Goal: Task Accomplishment & Management: Use online tool/utility

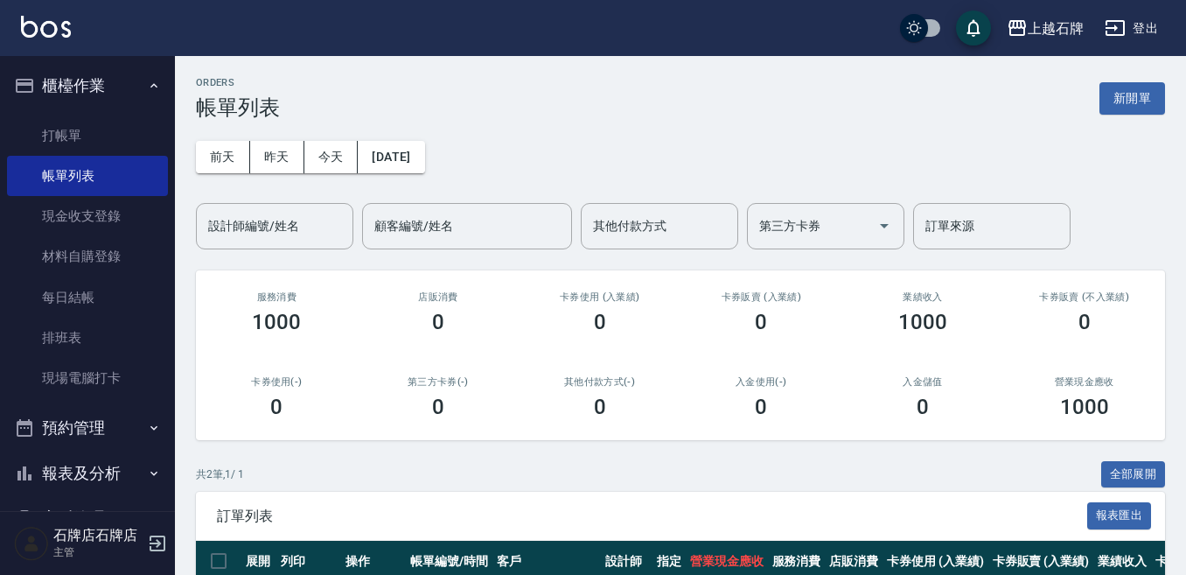
scroll to position [174, 0]
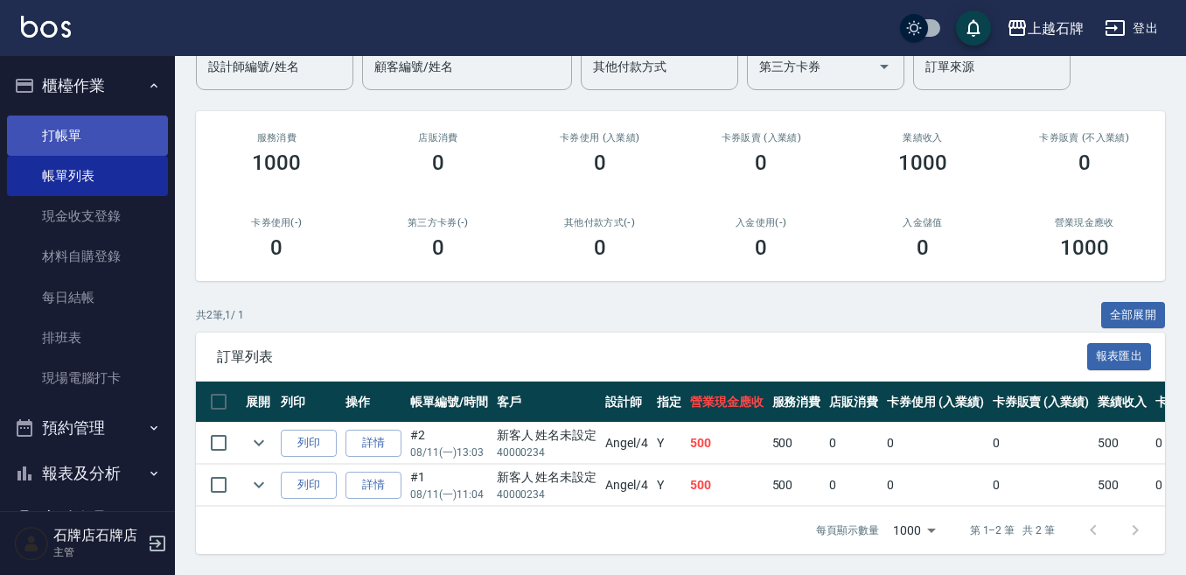
click at [132, 146] on link "打帳單" at bounding box center [87, 135] width 161 height 40
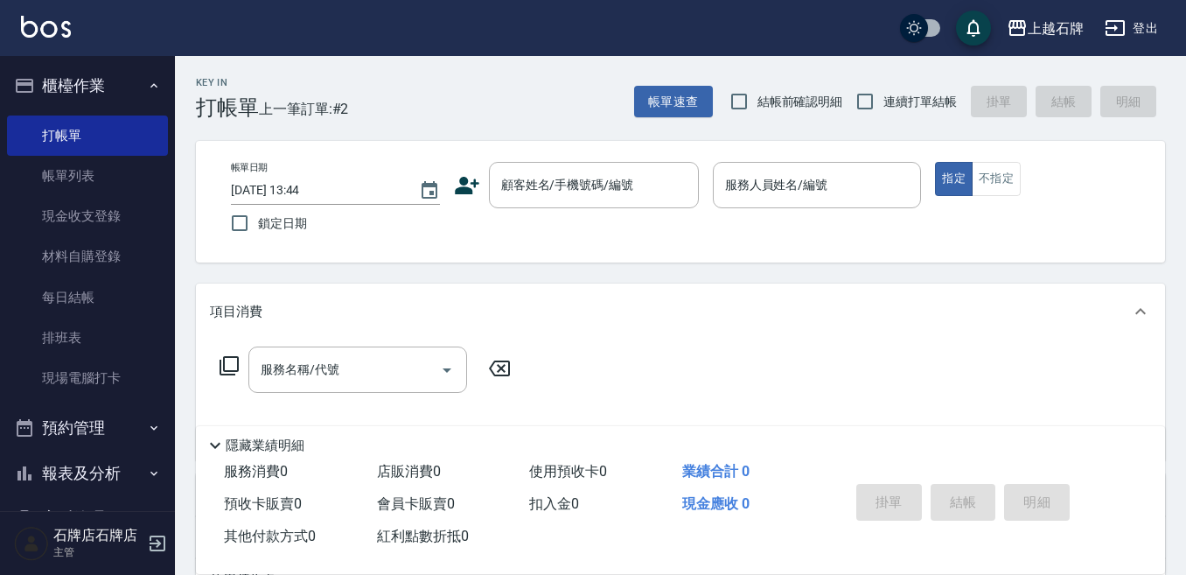
click at [1004, 161] on div "帳單日期 [DATE] 13:44 鎖定日期 顧客姓名/手機號碼/編號 顧客姓名/手機號碼/編號 服務人員姓名/編號 服務人員姓名/編號 指定 不指定" at bounding box center [680, 202] width 969 height 122
click at [1010, 176] on button "不指定" at bounding box center [996, 179] width 49 height 34
click at [482, 83] on div "Key In 打帳單 上一筆訂單:#2 帳單速查 結帳前確認明細 連續打單結帳 掛單 結帳 明細" at bounding box center [670, 88] width 990 height 64
click at [463, 175] on icon at bounding box center [467, 185] width 26 height 26
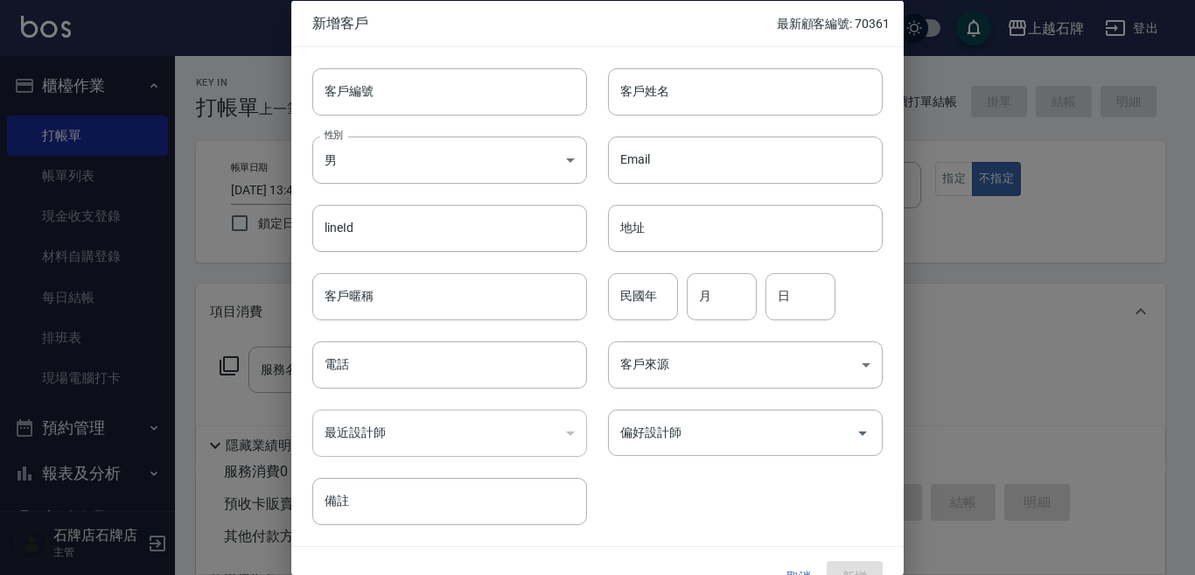
drag, startPoint x: 346, startPoint y: 95, endPoint x: 394, endPoint y: 96, distance: 48.1
click at [346, 94] on input "客戶編號" at bounding box center [449, 90] width 275 height 47
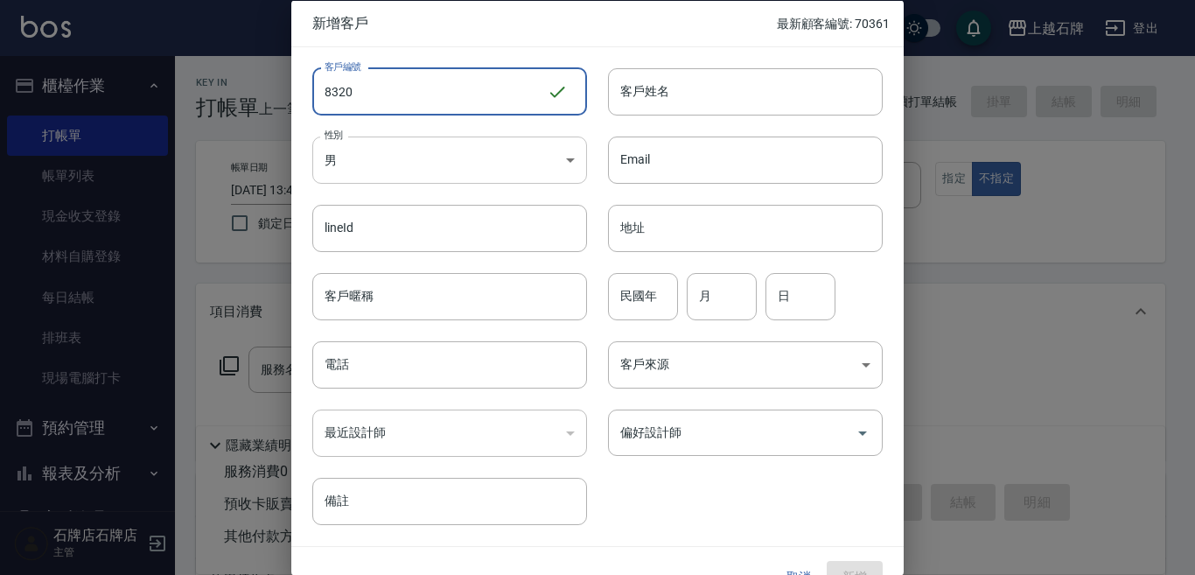
type input "8320"
click at [397, 173] on body "上越石牌 登出 櫃檯作業 打帳單 帳單列表 現金收支登錄 材料自購登錄 每日結帳 排班表 現場電腦打卡 預約管理 預約管理 單日預約紀錄 單週預約紀錄 報表及…" at bounding box center [597, 426] width 1195 height 852
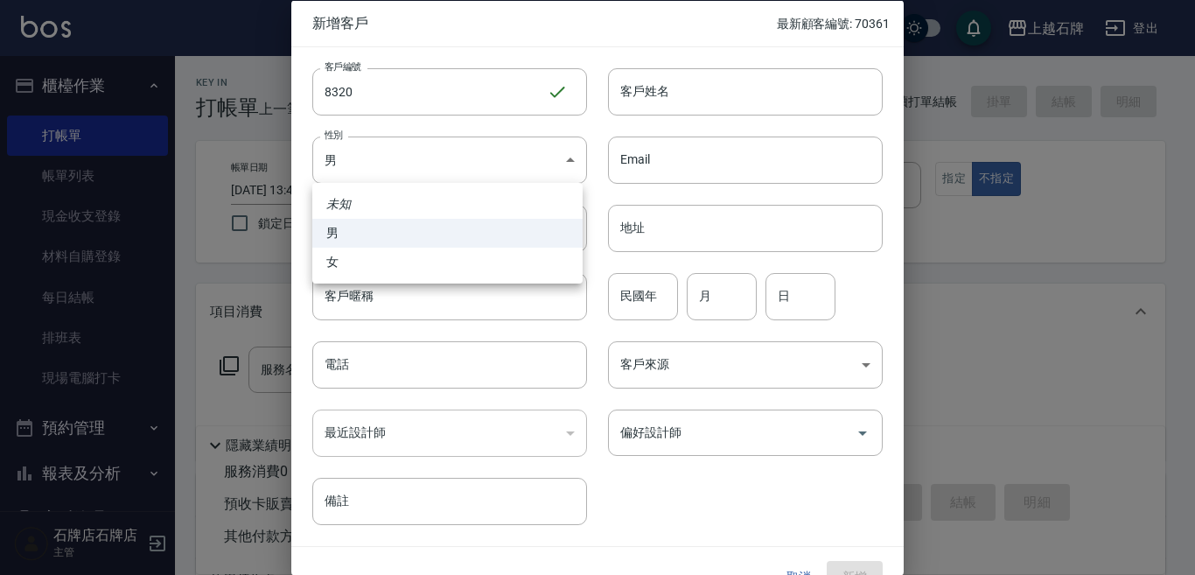
click at [636, 115] on div at bounding box center [597, 287] width 1195 height 575
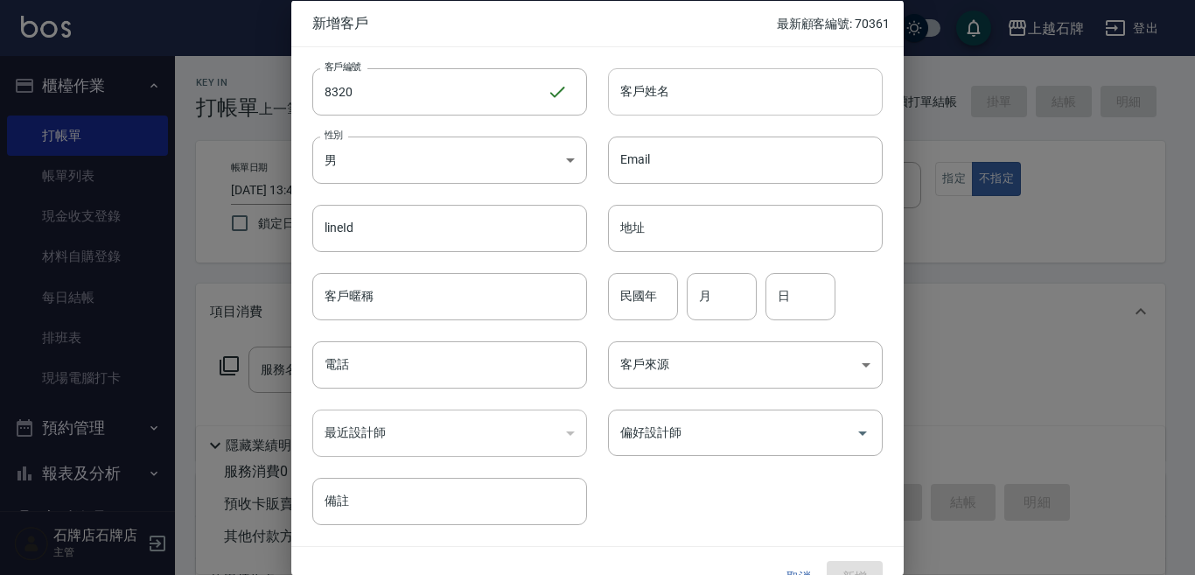
click at [654, 105] on input "客戶姓名" at bounding box center [745, 90] width 275 height 47
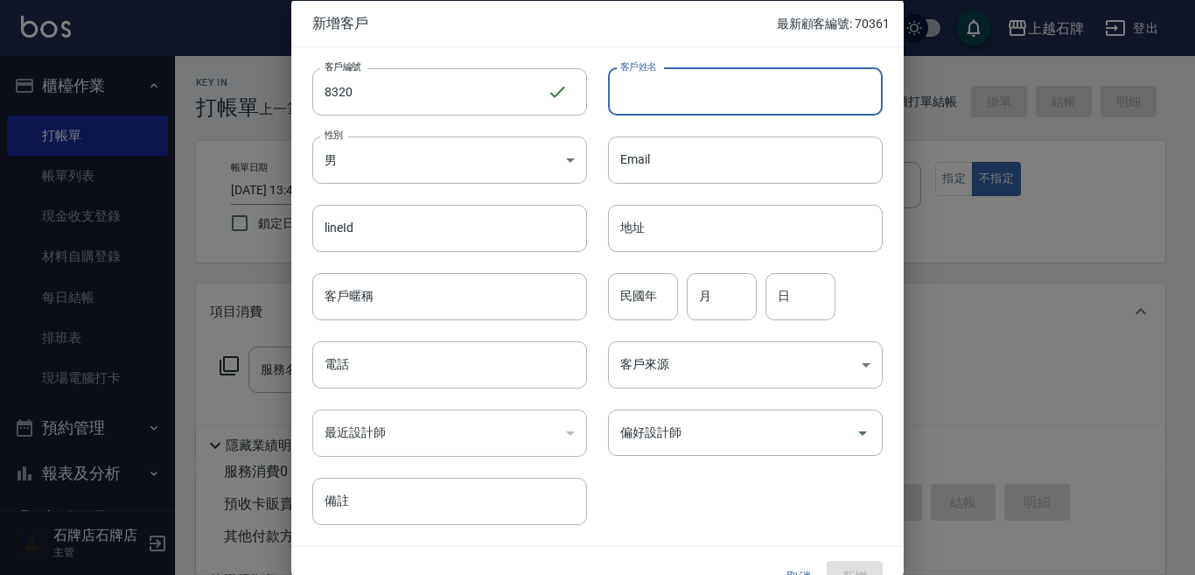
type input "x"
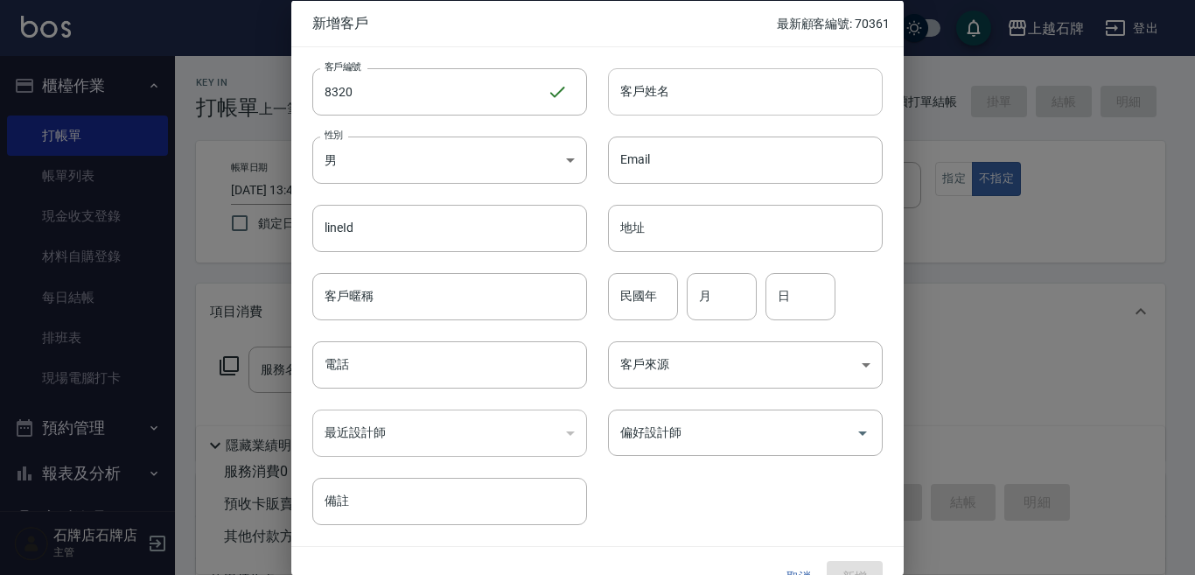
click at [723, 87] on input "客戶姓名" at bounding box center [745, 90] width 275 height 47
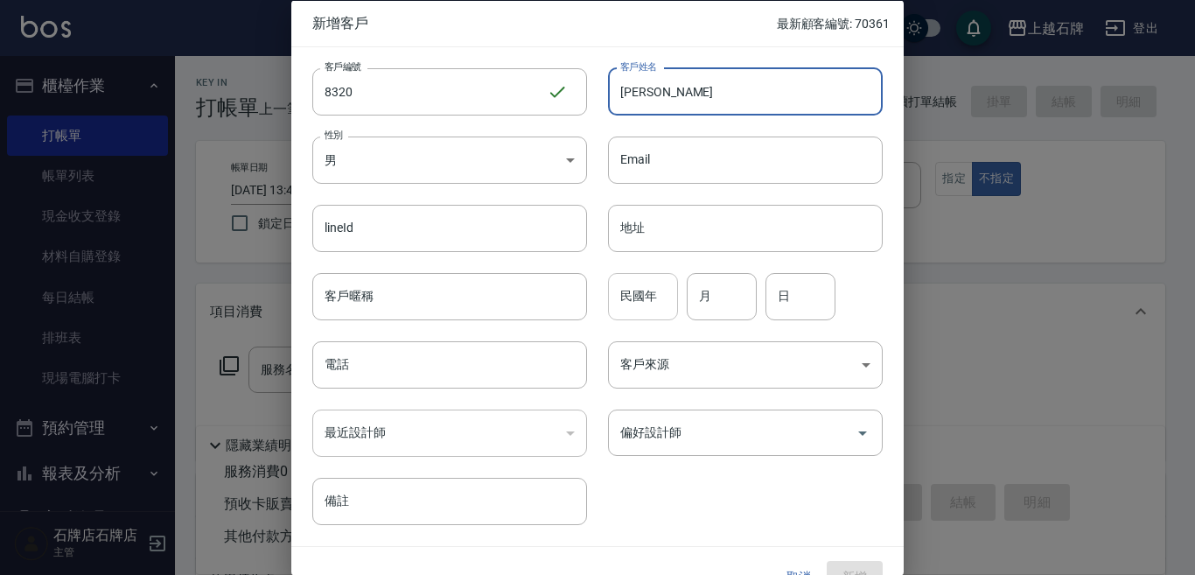
type input "[PERSON_NAME]"
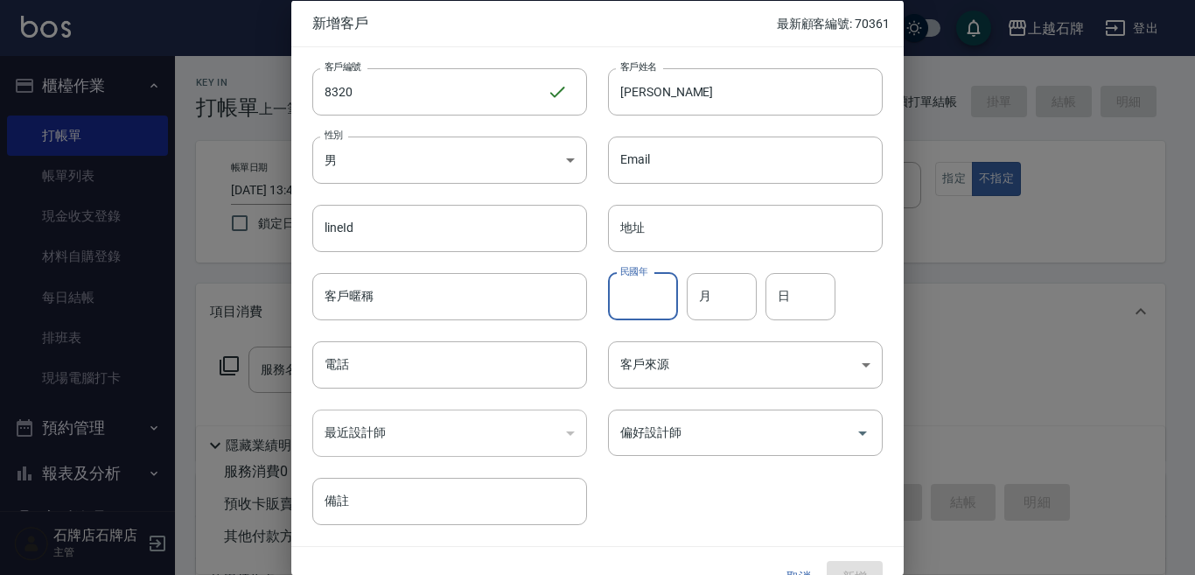
click at [617, 306] on input "民國年" at bounding box center [643, 295] width 70 height 47
type input "100"
click at [705, 293] on input "月" at bounding box center [721, 295] width 70 height 47
type input "12"
click at [813, 300] on input "1" at bounding box center [800, 295] width 70 height 47
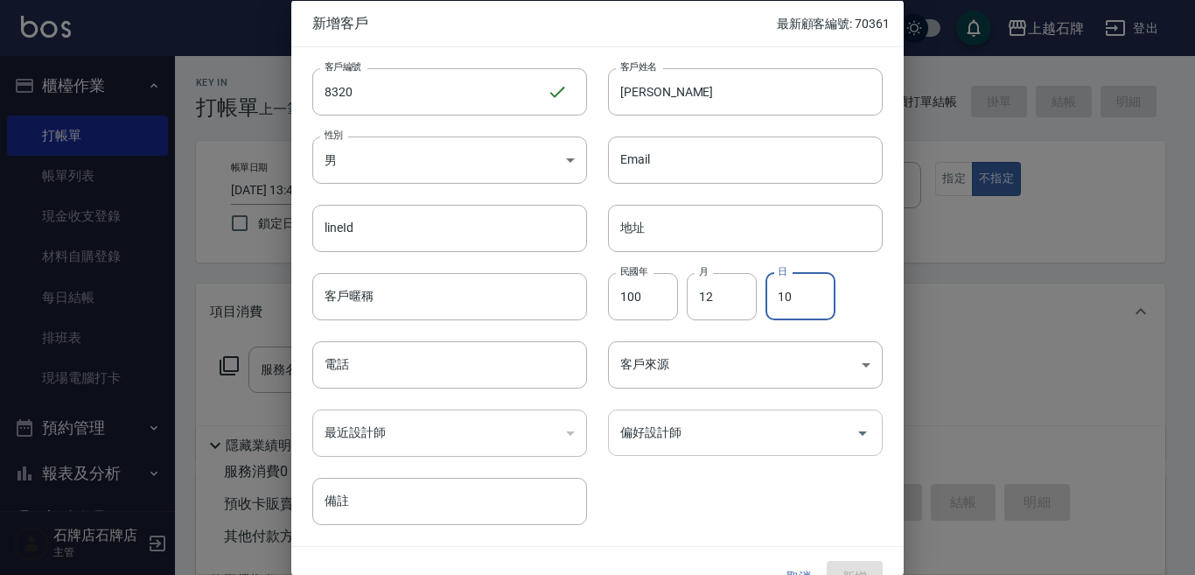
type input "10"
click at [659, 433] on input "偏好設計師" at bounding box center [732, 432] width 233 height 31
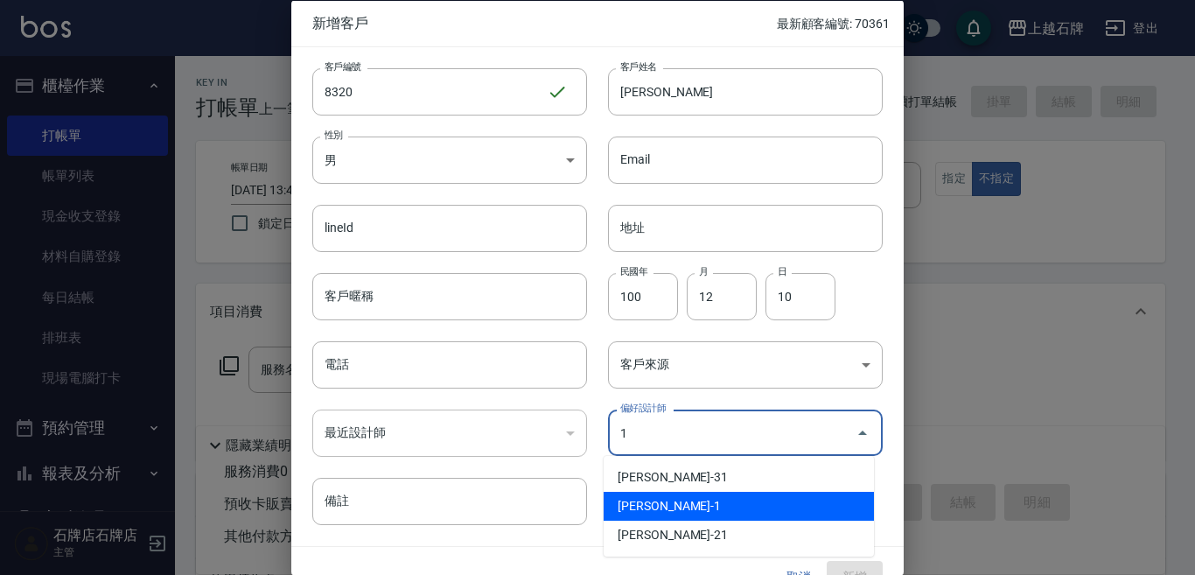
click at [672, 508] on li "[PERSON_NAME]-1" at bounding box center [738, 505] width 270 height 29
type input "[PERSON_NAME]"
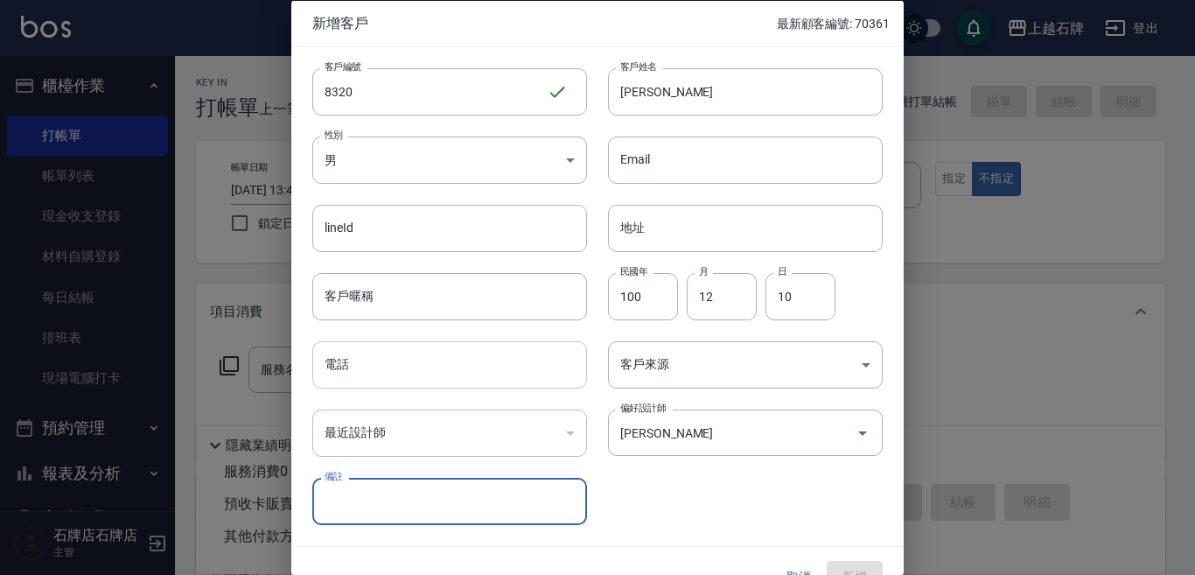
click at [451, 362] on input "電話" at bounding box center [449, 364] width 275 height 47
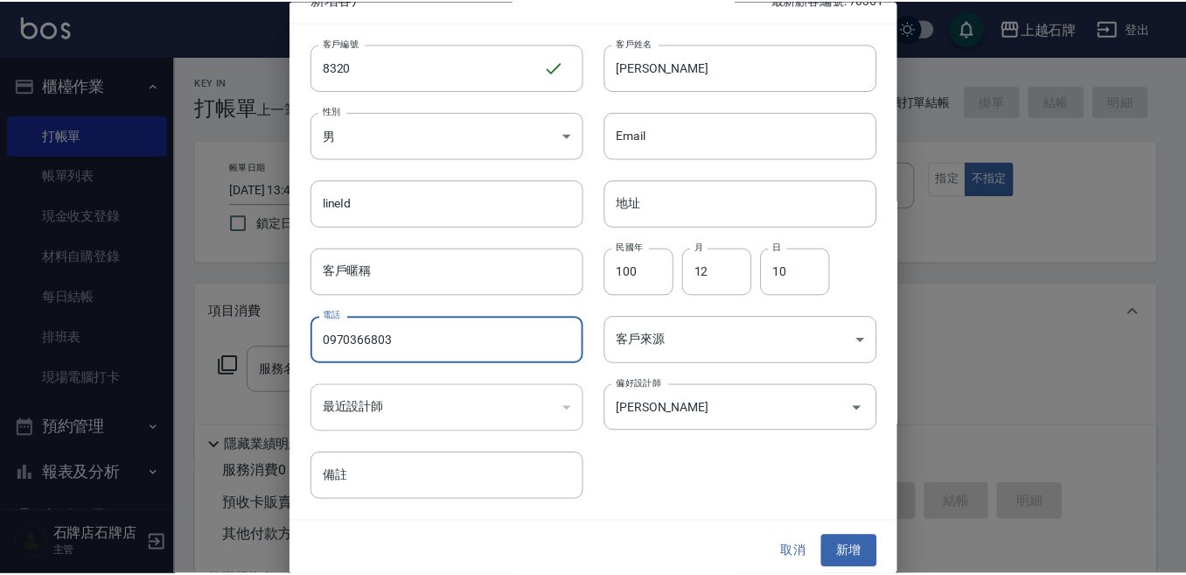
scroll to position [31, 0]
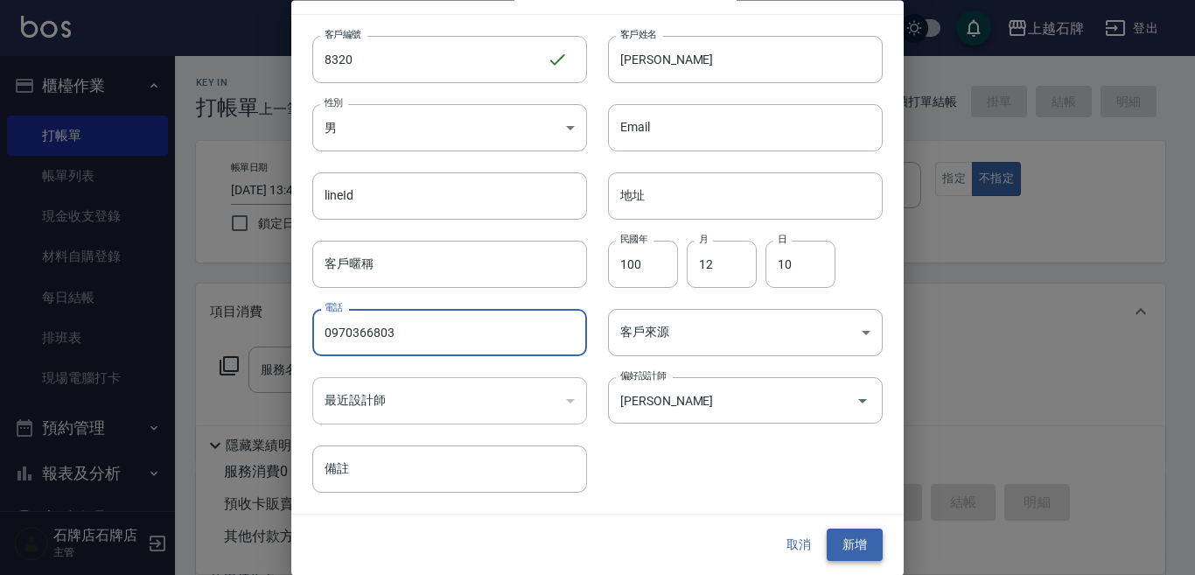
type input "0970366803"
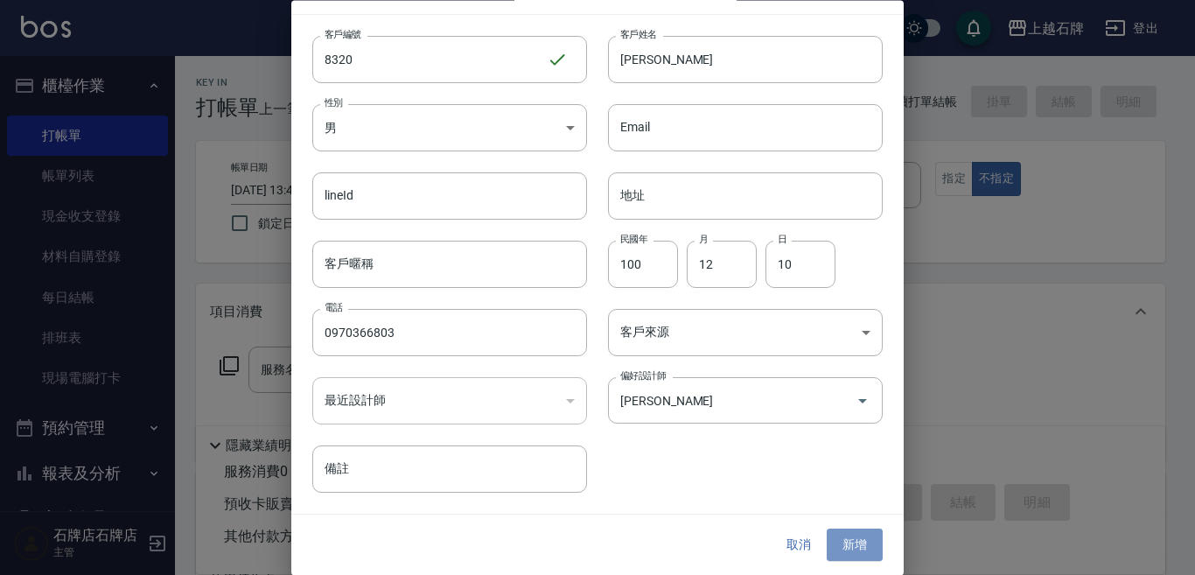
click at [826, 536] on button "新增" at bounding box center [854, 545] width 56 height 32
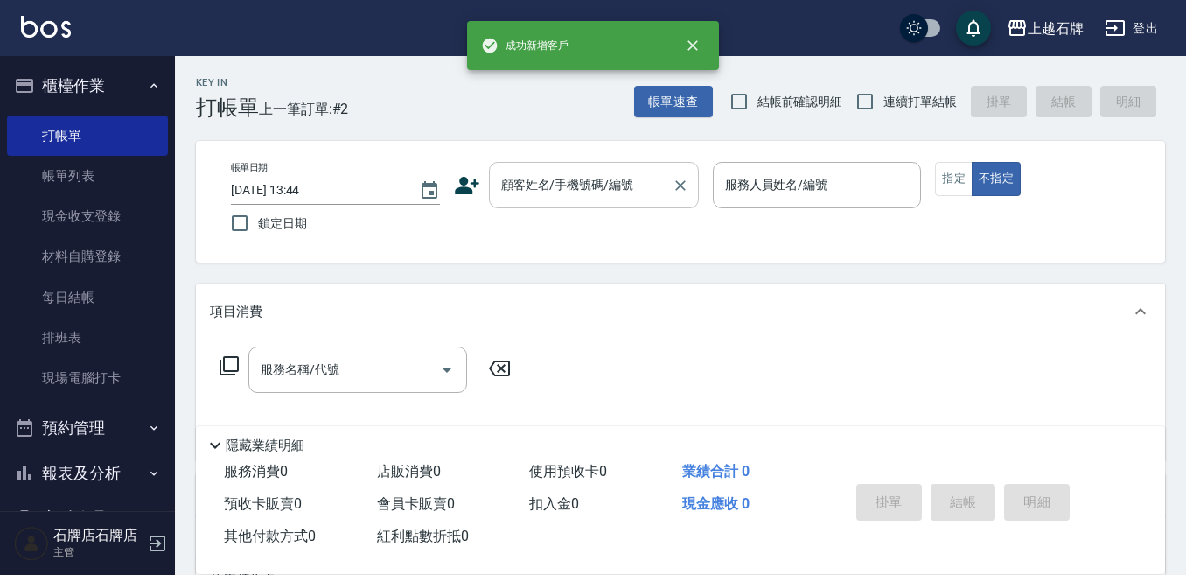
click at [583, 164] on div "顧客姓名/手機號碼/編號" at bounding box center [594, 185] width 210 height 46
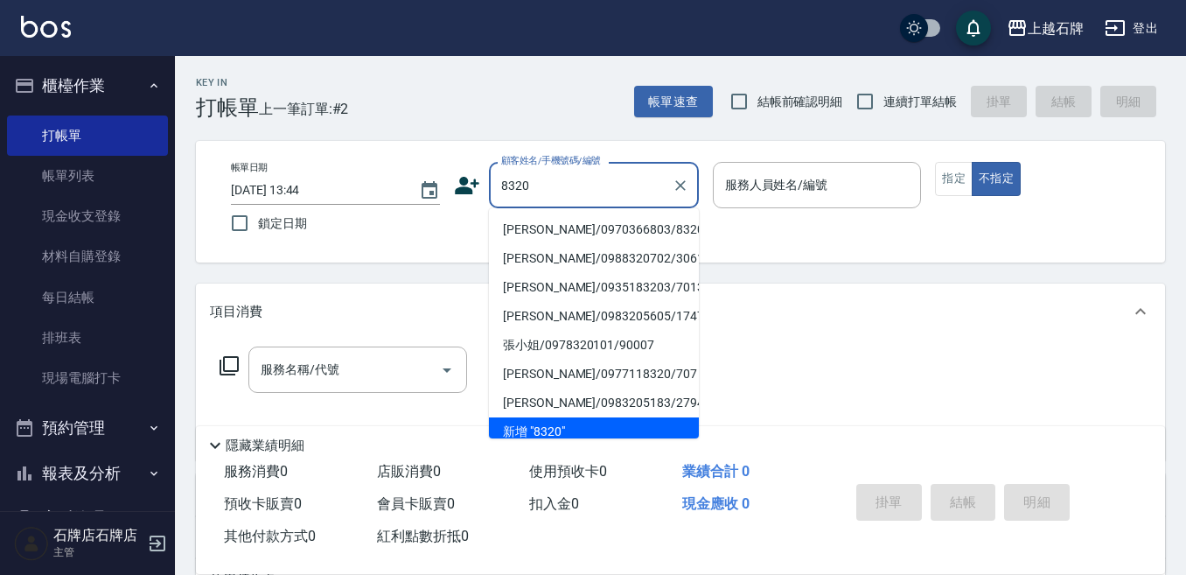
click at [605, 231] on li "[PERSON_NAME]/0970366803/8320" at bounding box center [594, 229] width 210 height 29
type input "[PERSON_NAME]/0970366803/8320"
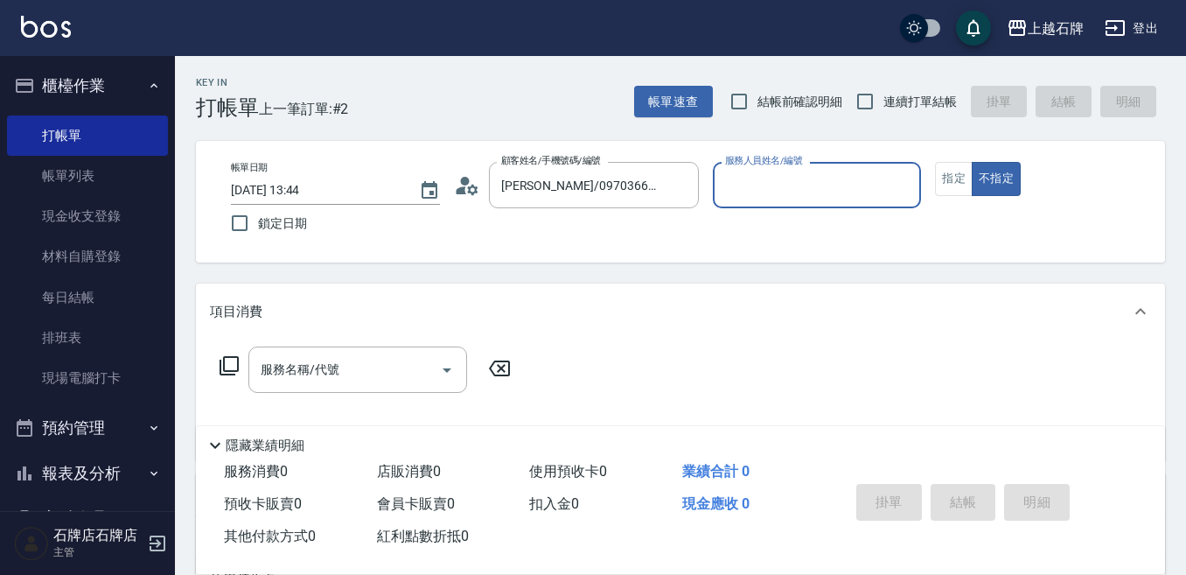
type input "Jk-1"
click at [962, 185] on button "指定" at bounding box center [954, 179] width 38 height 34
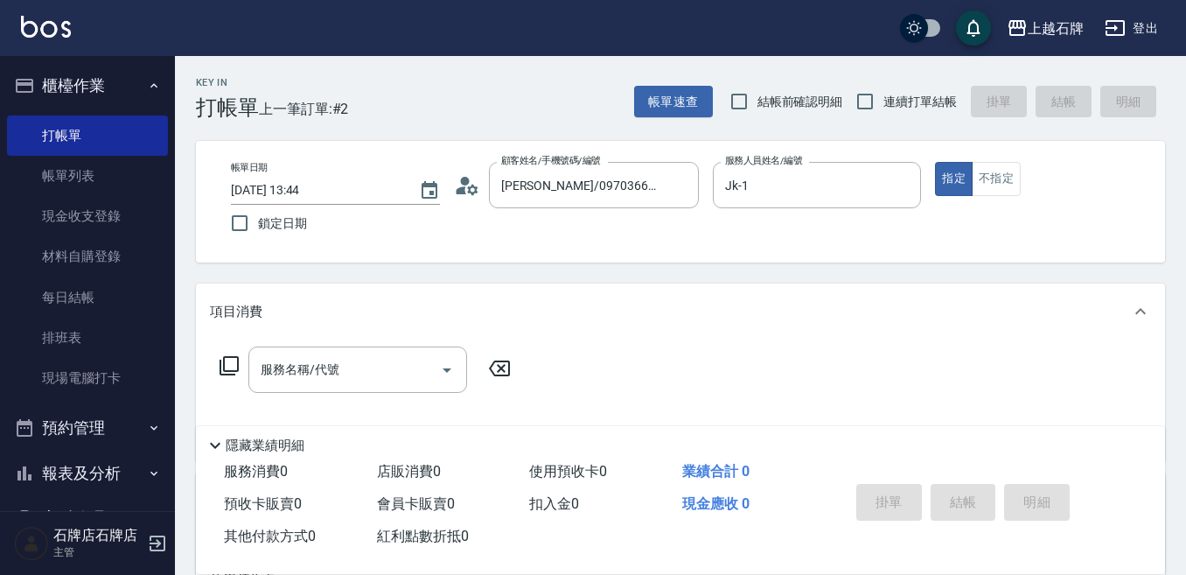
click at [324, 343] on div "服務名稱/代號 服務名稱/代號" at bounding box center [680, 399] width 969 height 121
drag, startPoint x: 376, startPoint y: 422, endPoint x: 399, endPoint y: 397, distance: 34.1
click at [382, 426] on div "隱藏業績明細" at bounding box center [680, 441] width 969 height 30
click at [397, 381] on input "服務名稱/代號" at bounding box center [344, 369] width 177 height 31
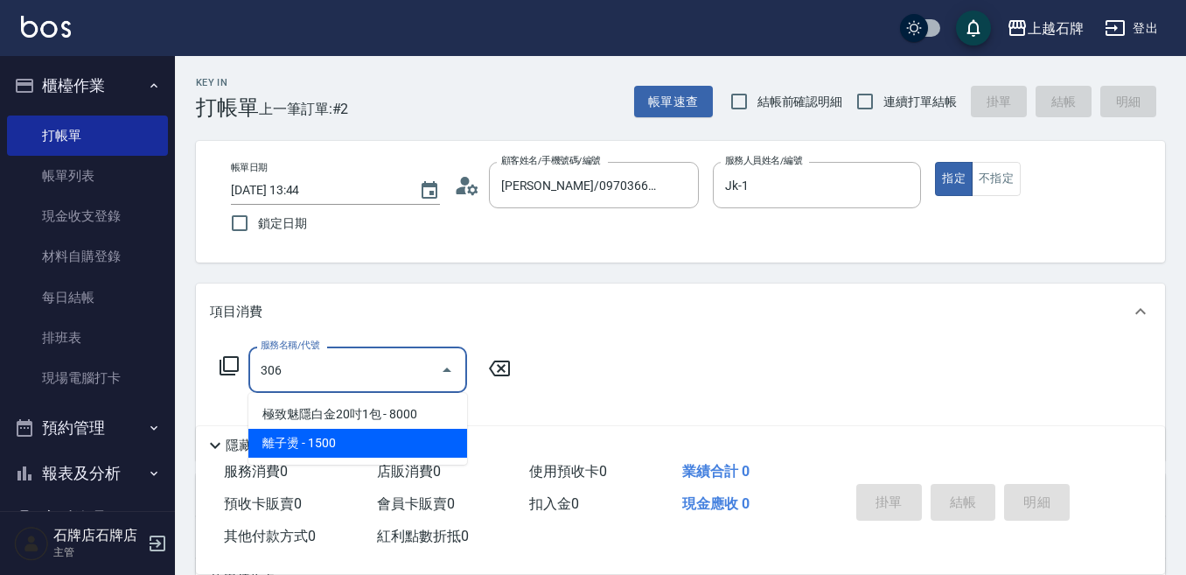
click at [336, 453] on span "離子燙 - 1500" at bounding box center [357, 442] width 219 height 29
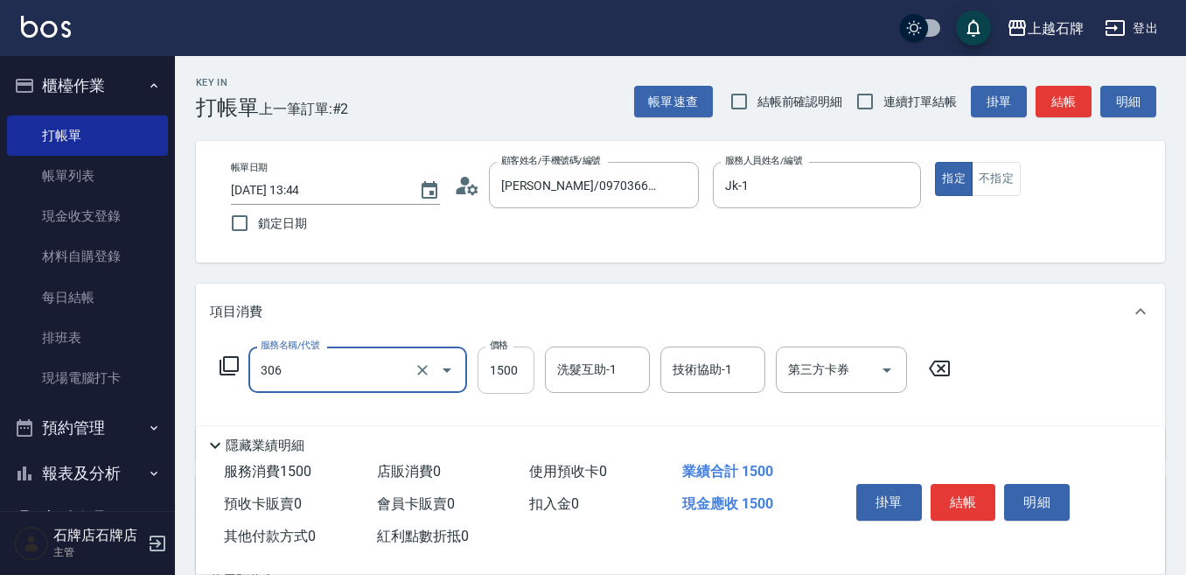
type input "離子燙(306)"
click at [524, 368] on input "1500" at bounding box center [505, 369] width 57 height 47
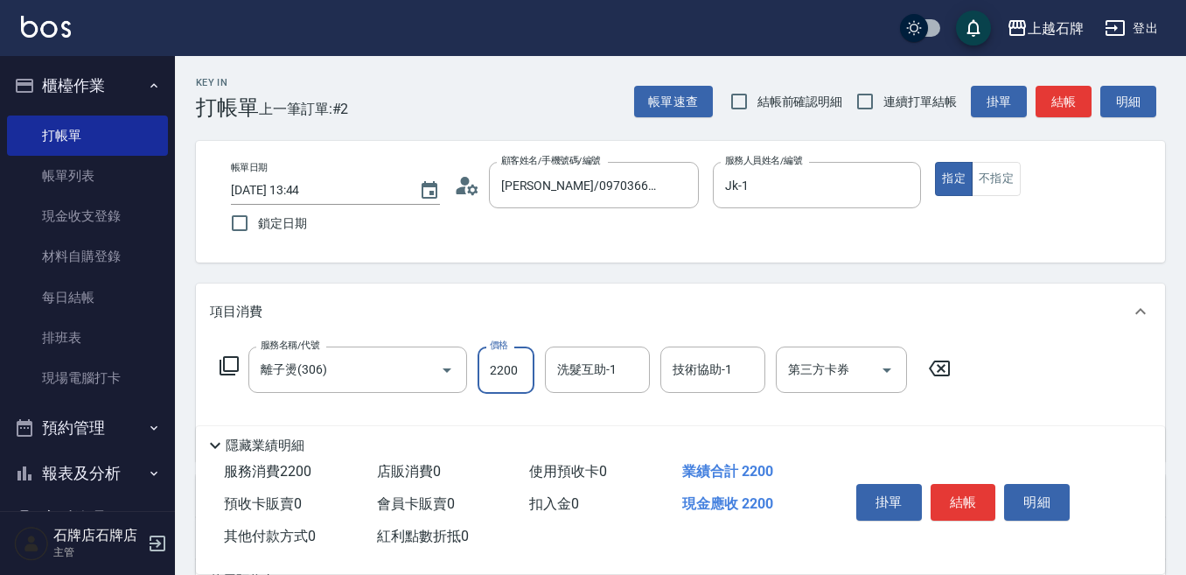
type input "2200"
click at [579, 357] on div "洗髮互助-1 洗髮互助-1" at bounding box center [597, 369] width 105 height 46
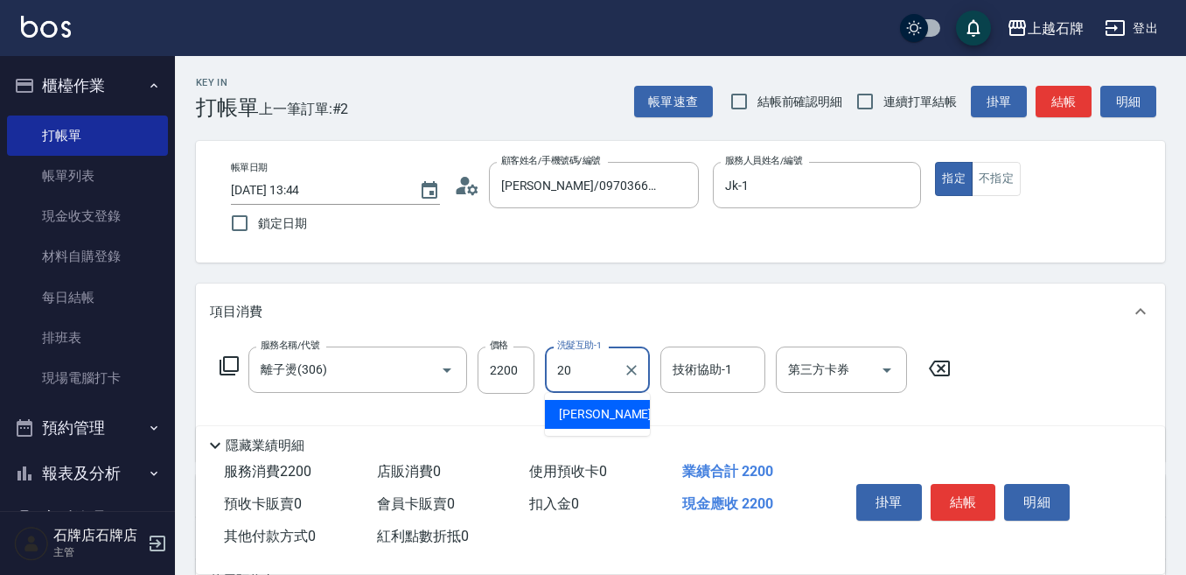
click at [613, 401] on div "[PERSON_NAME] -20" at bounding box center [597, 414] width 105 height 29
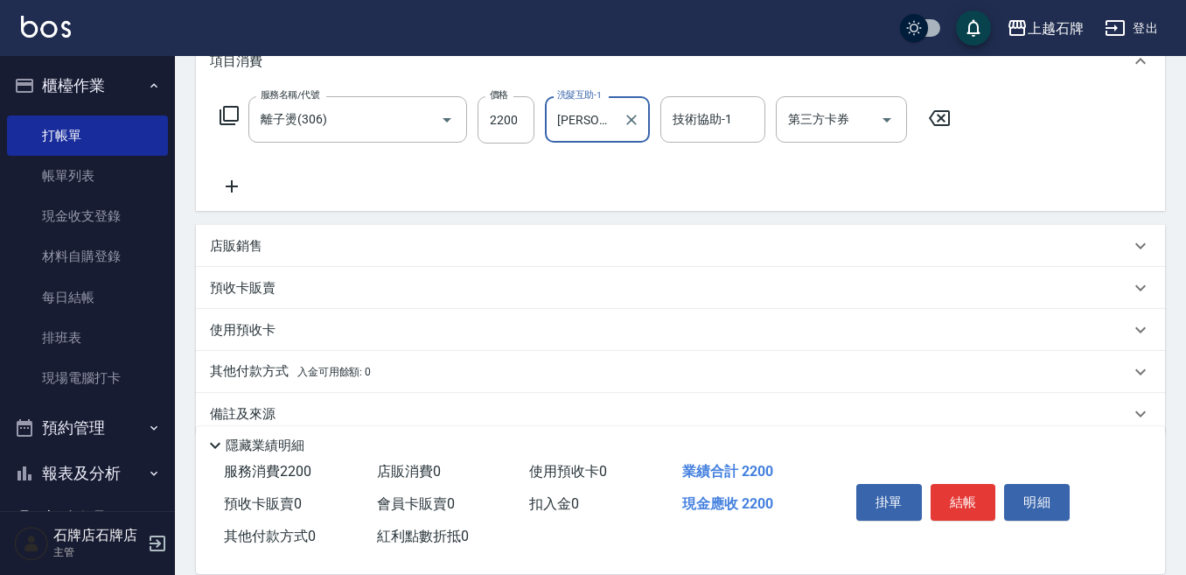
scroll to position [262, 0]
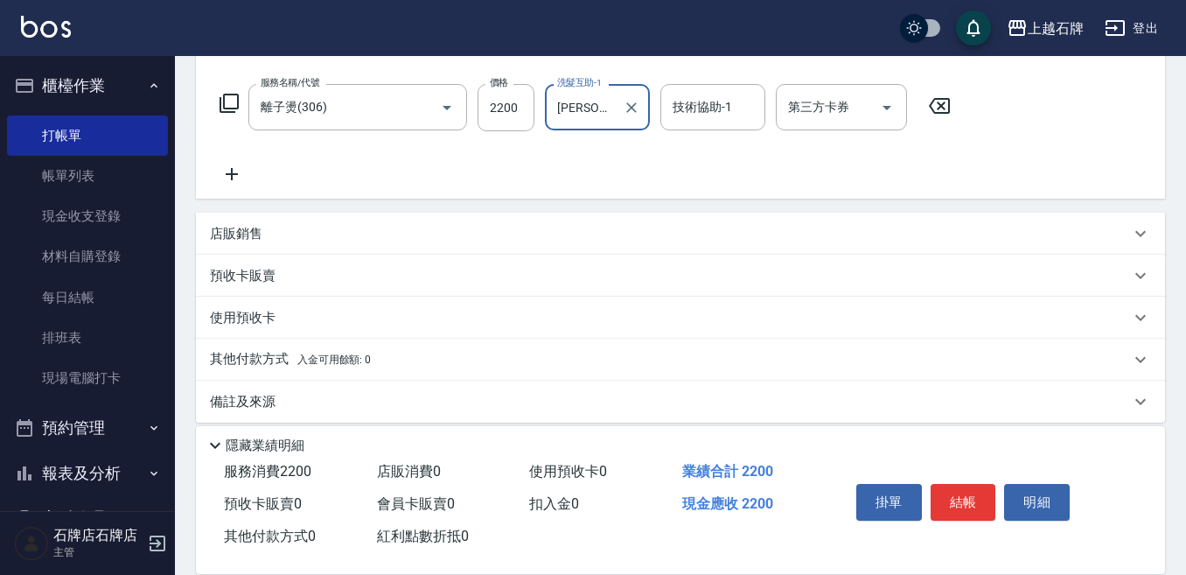
type input "[PERSON_NAME]-20"
click at [257, 241] on p "店販銷售" at bounding box center [236, 234] width 52 height 18
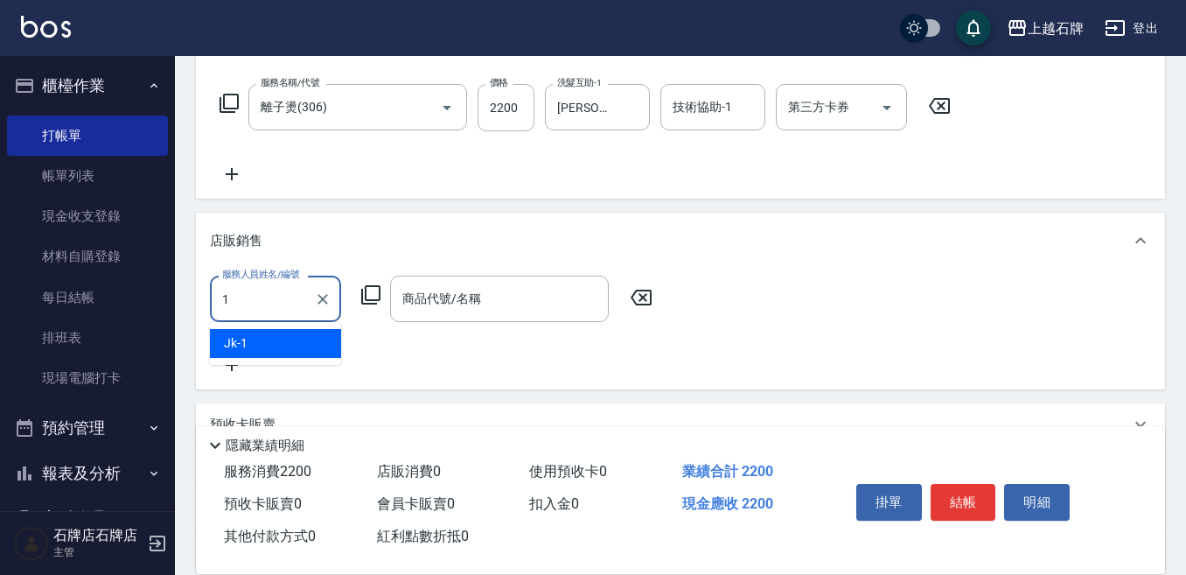
scroll to position [0, 0]
click at [303, 338] on div "Jk -1" at bounding box center [275, 343] width 131 height 29
type input "Jk-1"
click at [492, 308] on input "商品代號/名稱" at bounding box center [499, 298] width 203 height 31
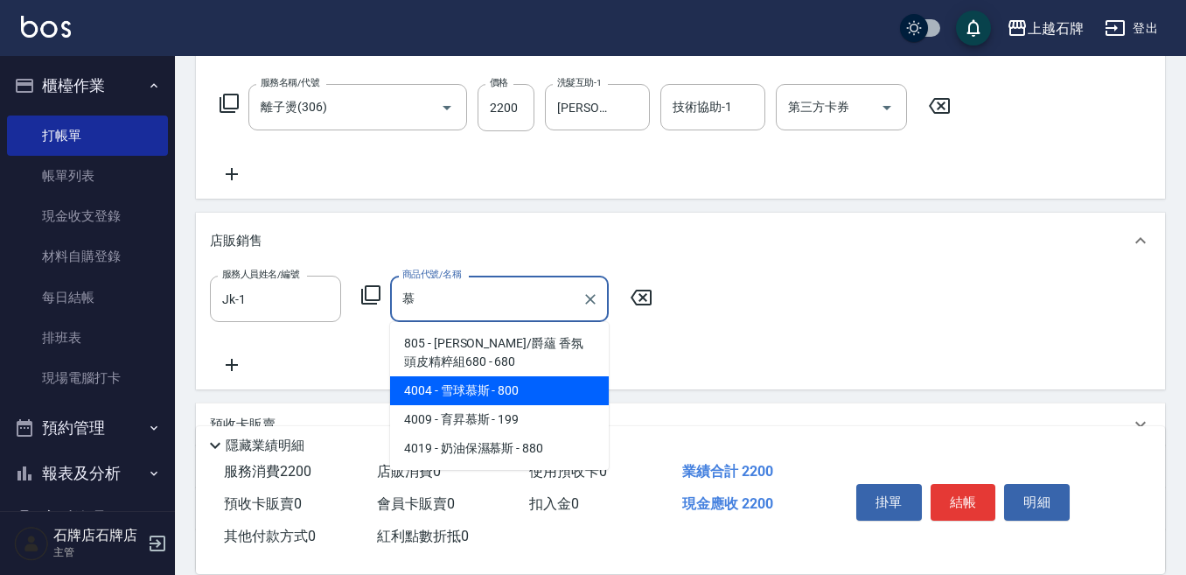
click at [527, 403] on span "4004 - 雪球慕斯 - 800" at bounding box center [499, 390] width 219 height 29
type input "雪球慕斯"
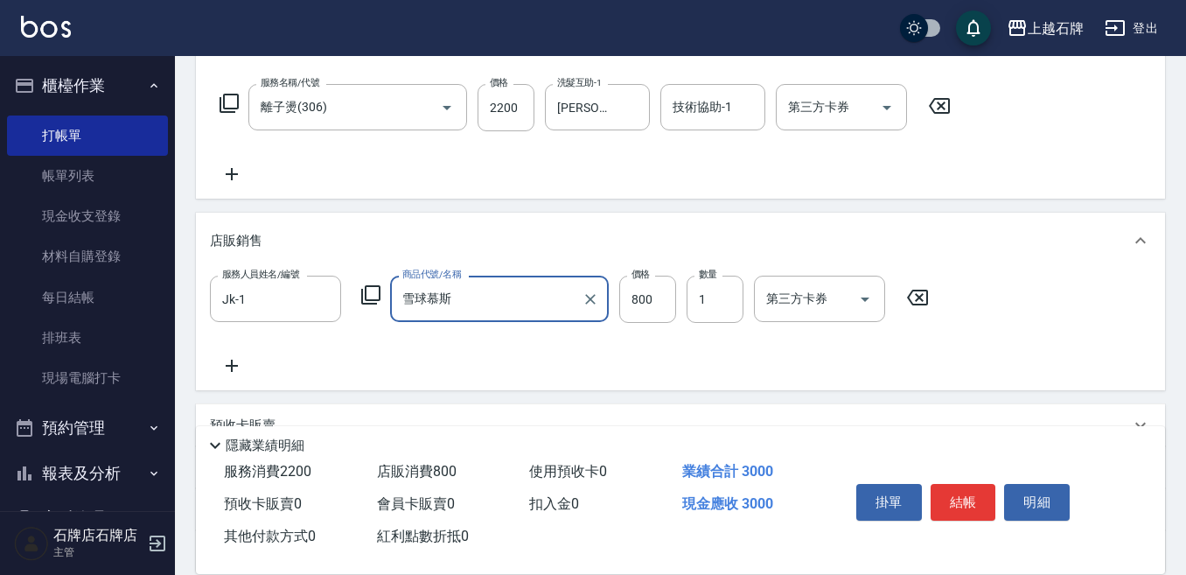
click at [577, 297] on div "雪球慕斯 商品代號/名稱" at bounding box center [499, 298] width 219 height 46
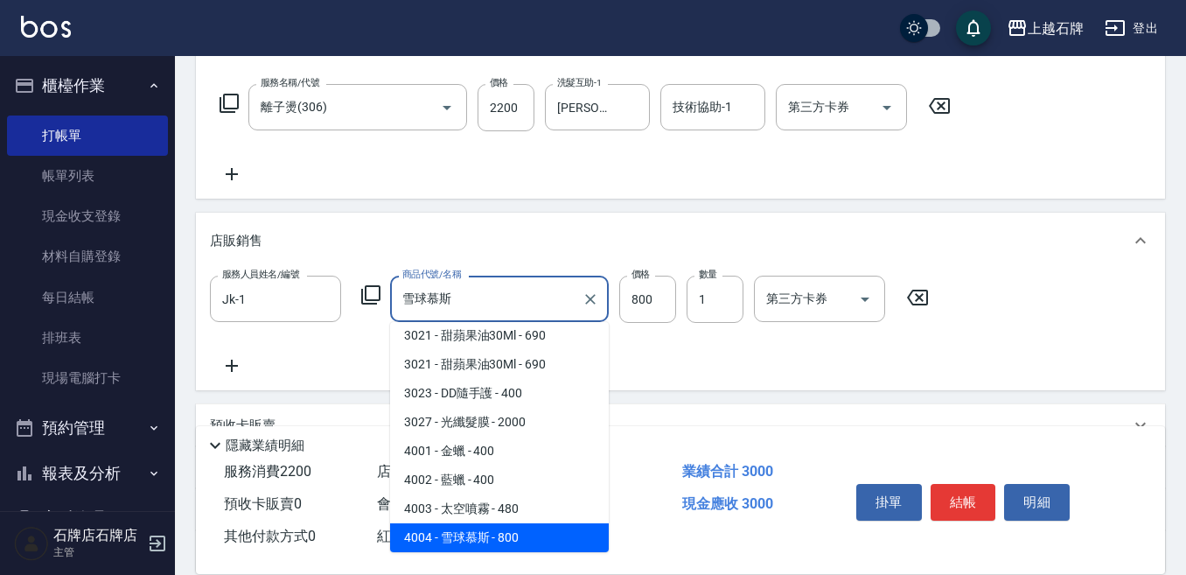
click at [605, 302] on div "雪球慕斯 商品代號/名稱" at bounding box center [499, 298] width 219 height 46
click at [601, 303] on button "Clear" at bounding box center [590, 299] width 24 height 24
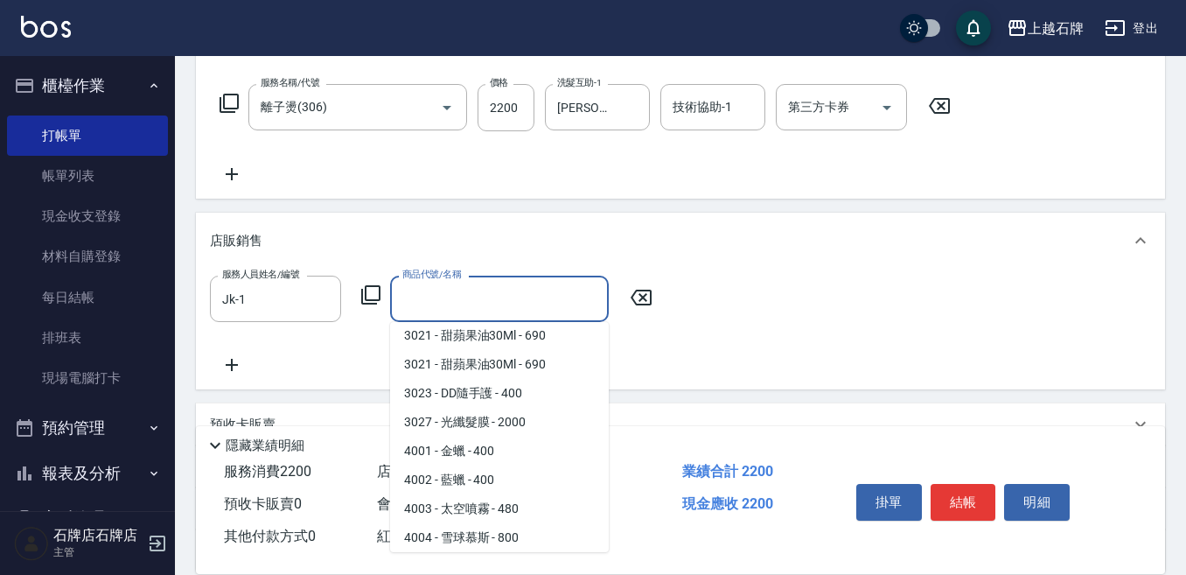
scroll to position [7, 0]
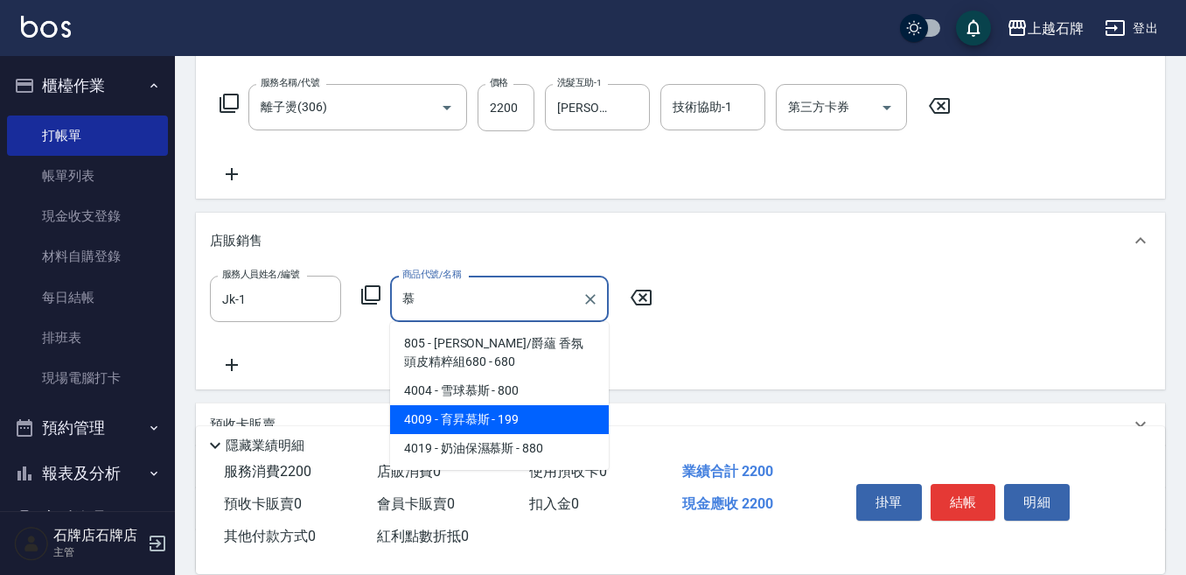
click at [497, 412] on span "4009 - 育昇慕斯 - 199" at bounding box center [499, 419] width 219 height 29
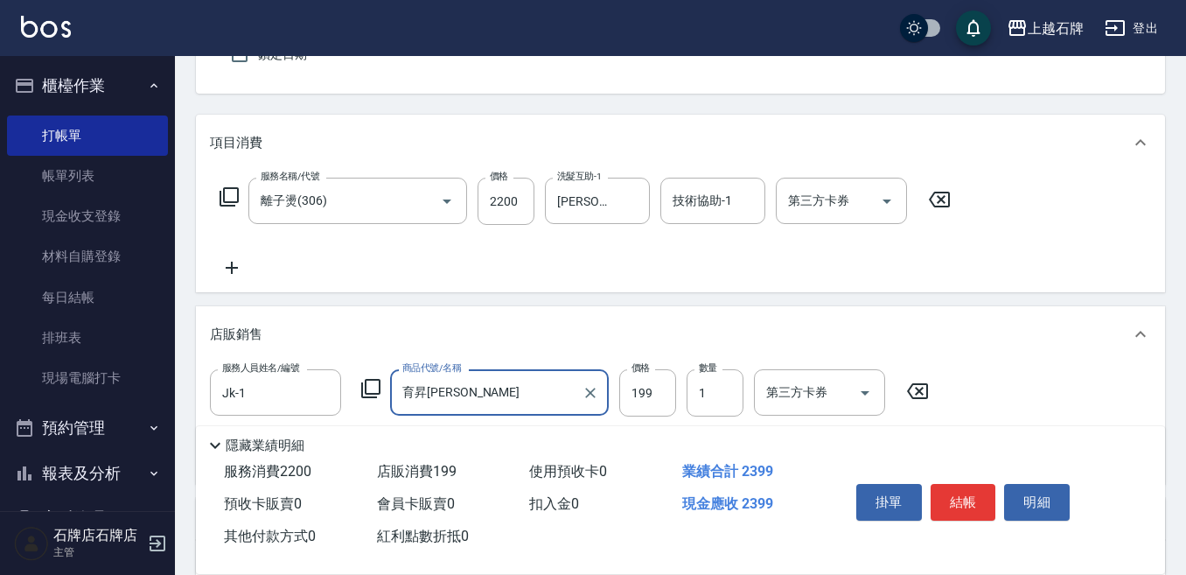
scroll to position [0, 0]
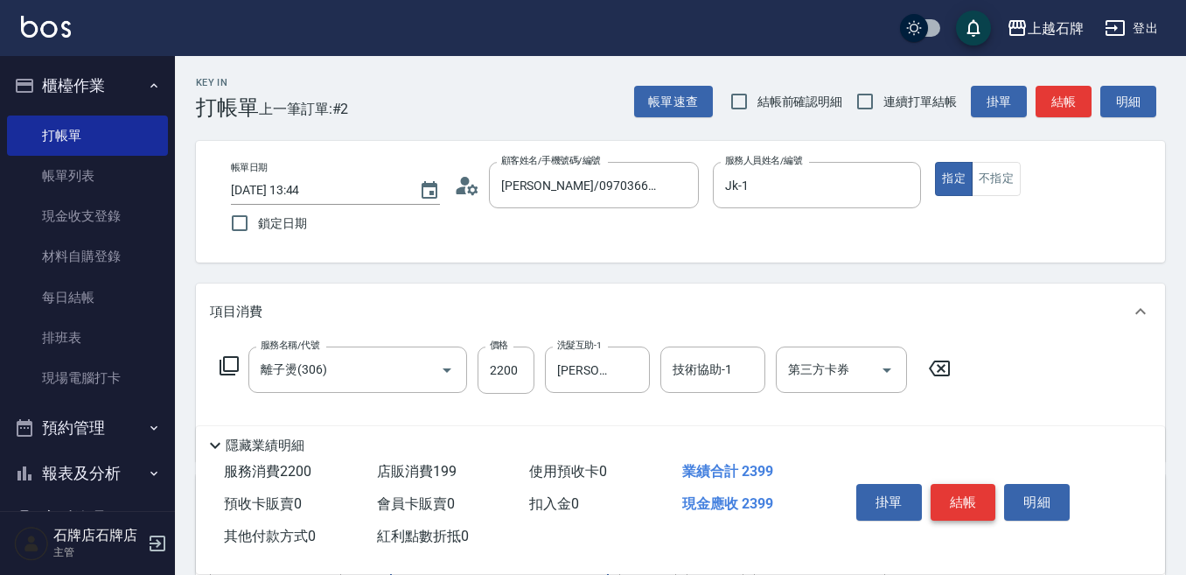
type input "育昇[PERSON_NAME]"
click at [957, 506] on button "結帳" at bounding box center [963, 502] width 66 height 37
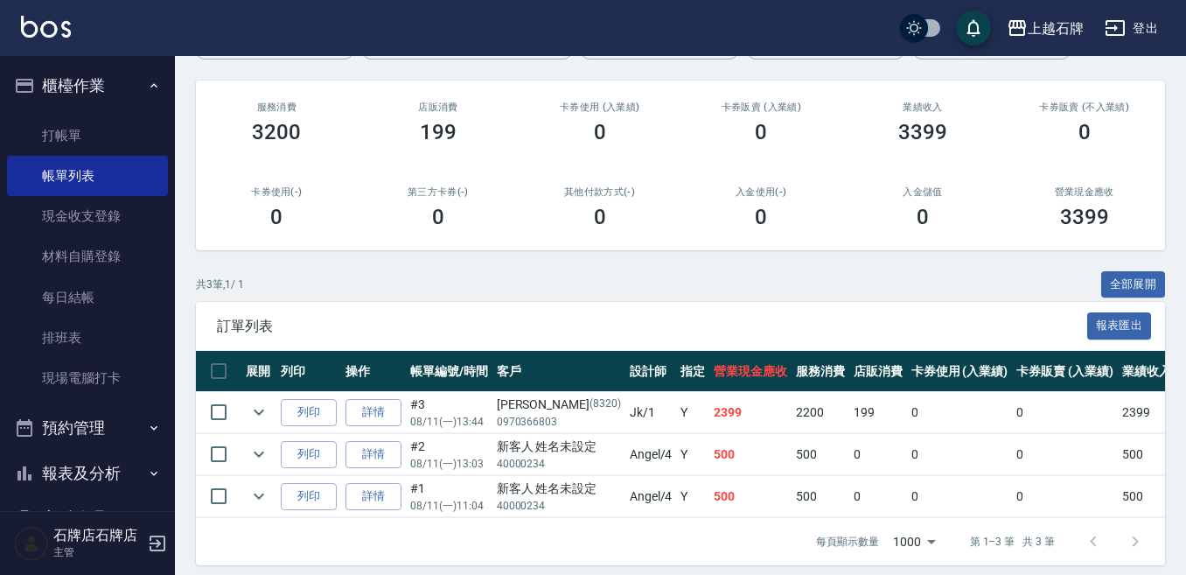
scroll to position [216, 0]
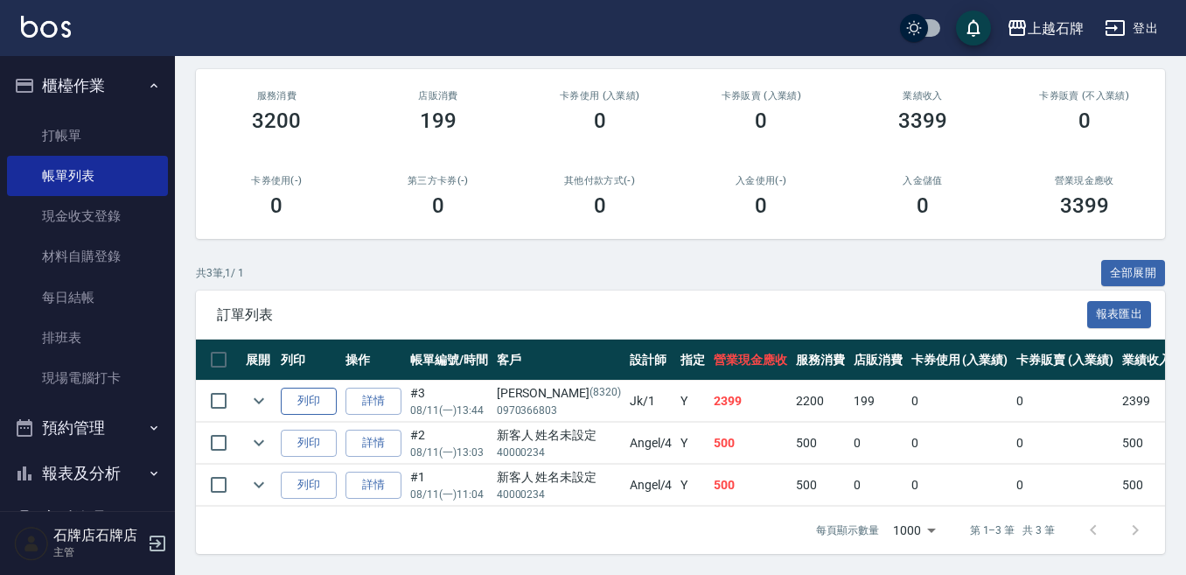
click at [329, 388] on button "列印" at bounding box center [309, 400] width 56 height 27
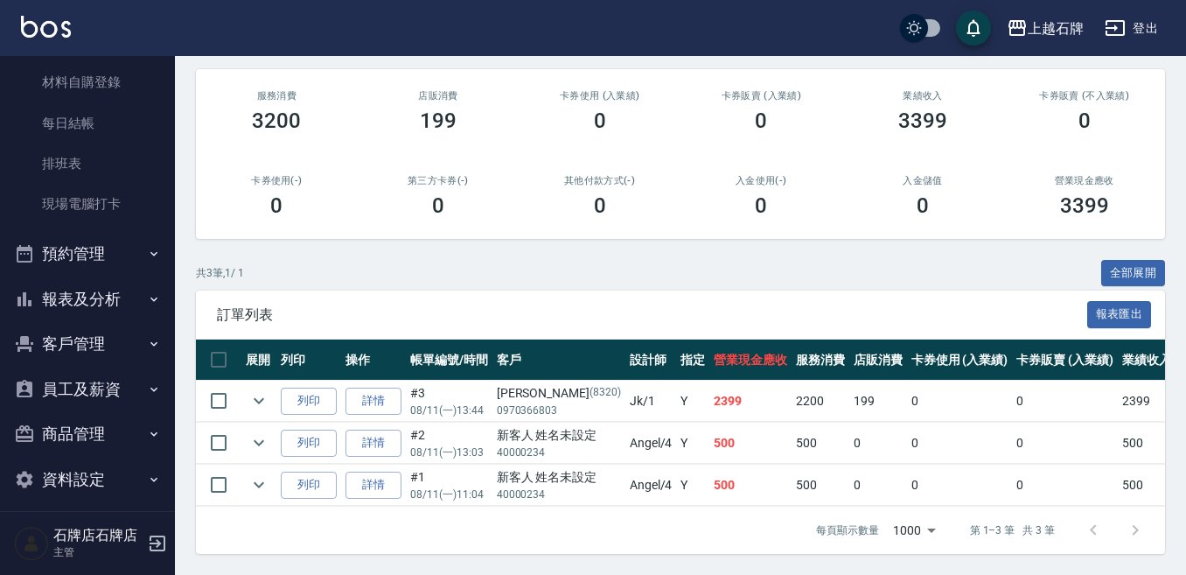
scroll to position [185, 0]
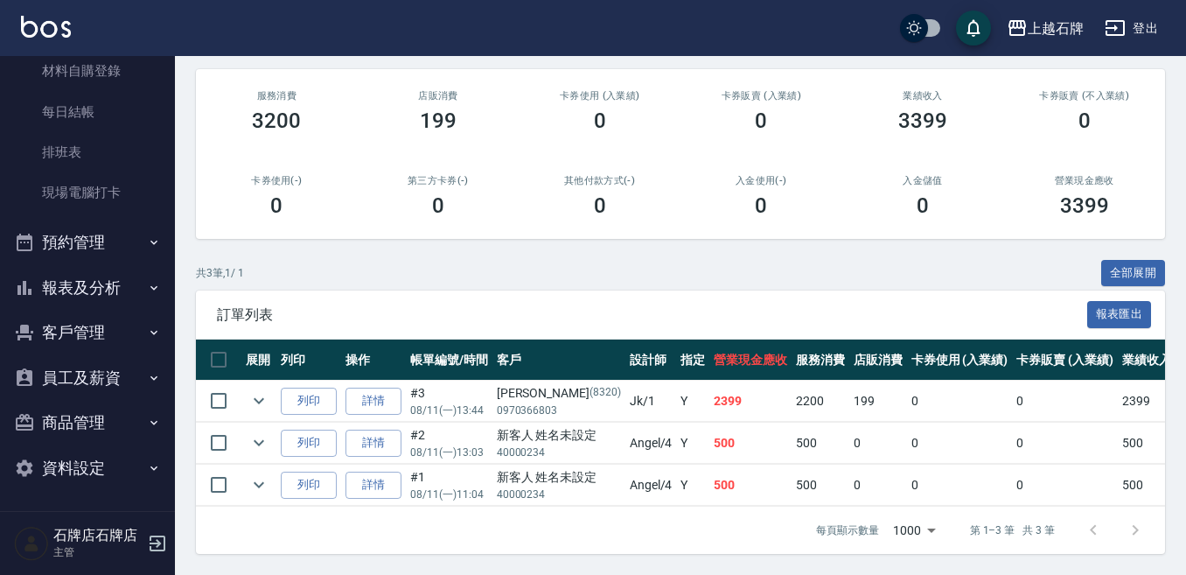
click at [136, 303] on button "報表及分析" at bounding box center [87, 287] width 161 height 45
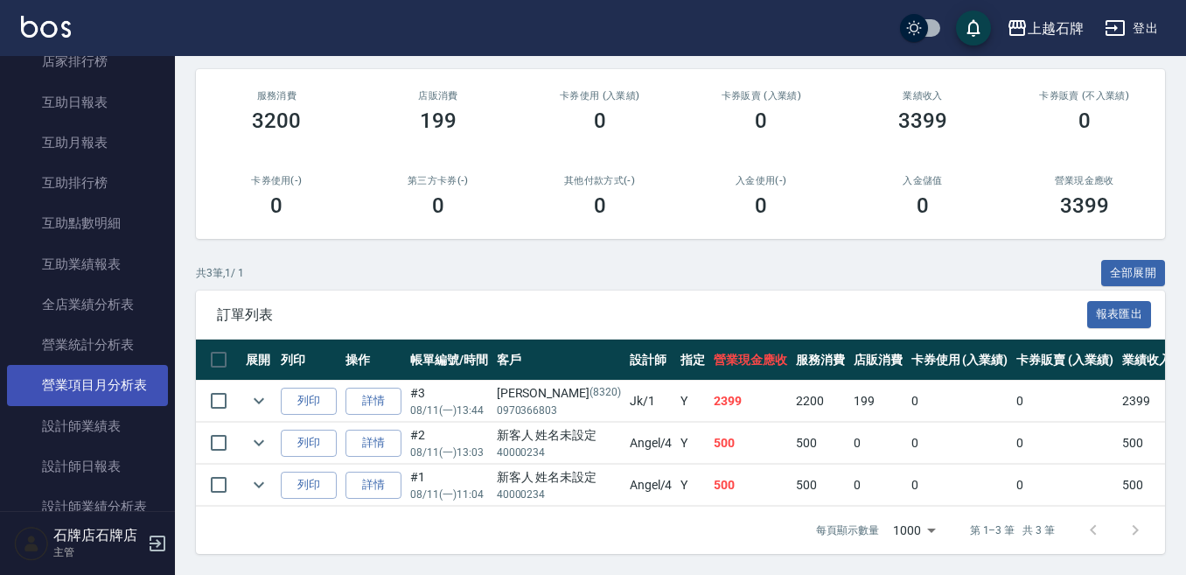
scroll to position [798, 0]
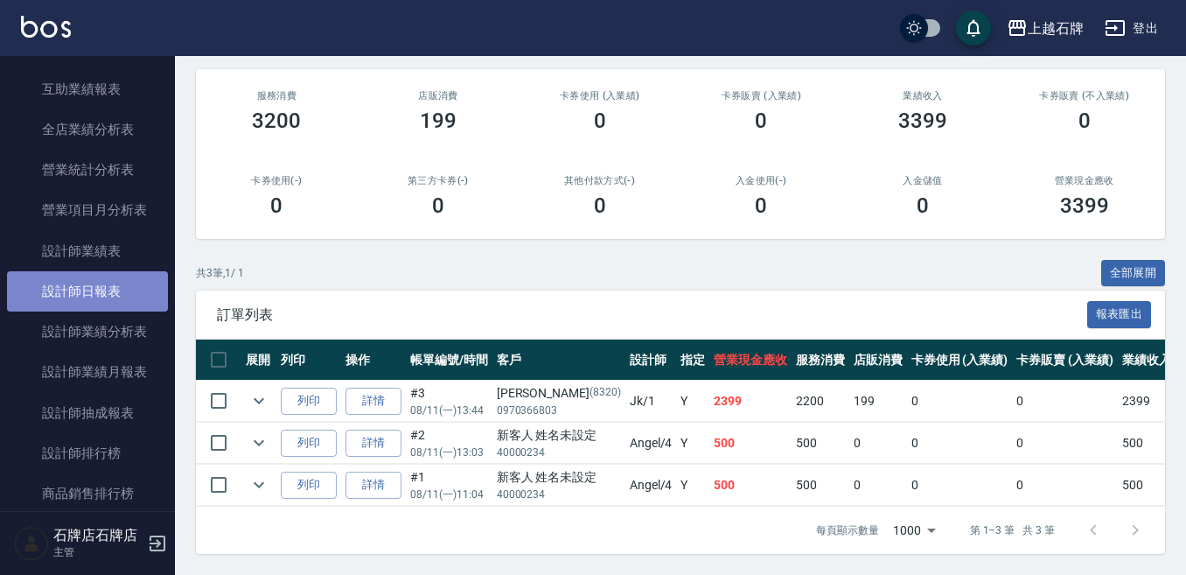
click at [127, 304] on link "設計師日報表" at bounding box center [87, 291] width 161 height 40
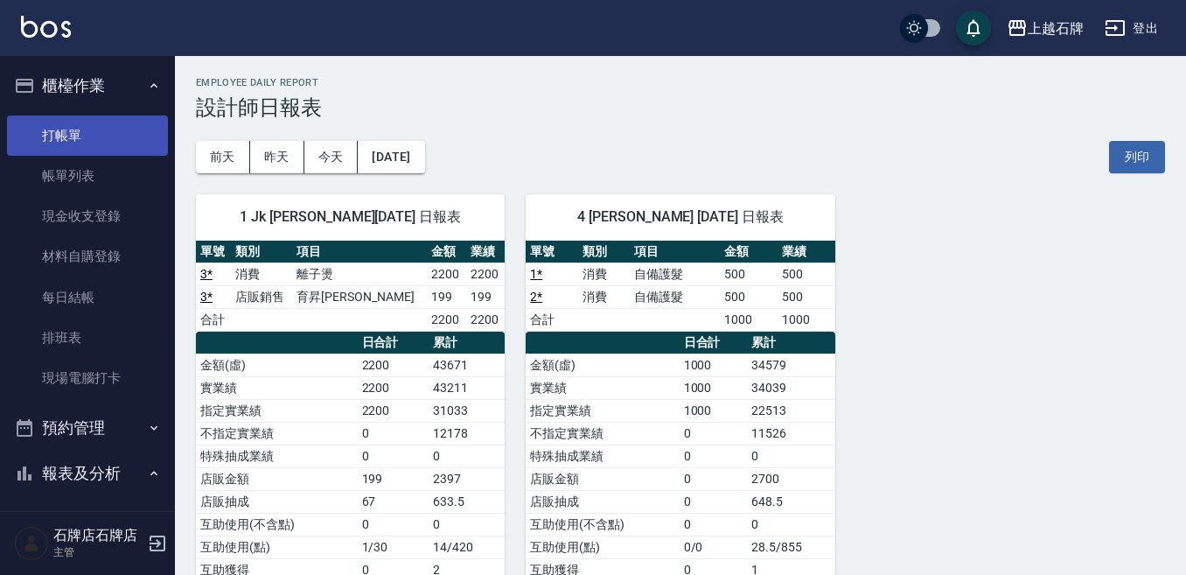
click at [136, 117] on link "打帳單" at bounding box center [87, 135] width 161 height 40
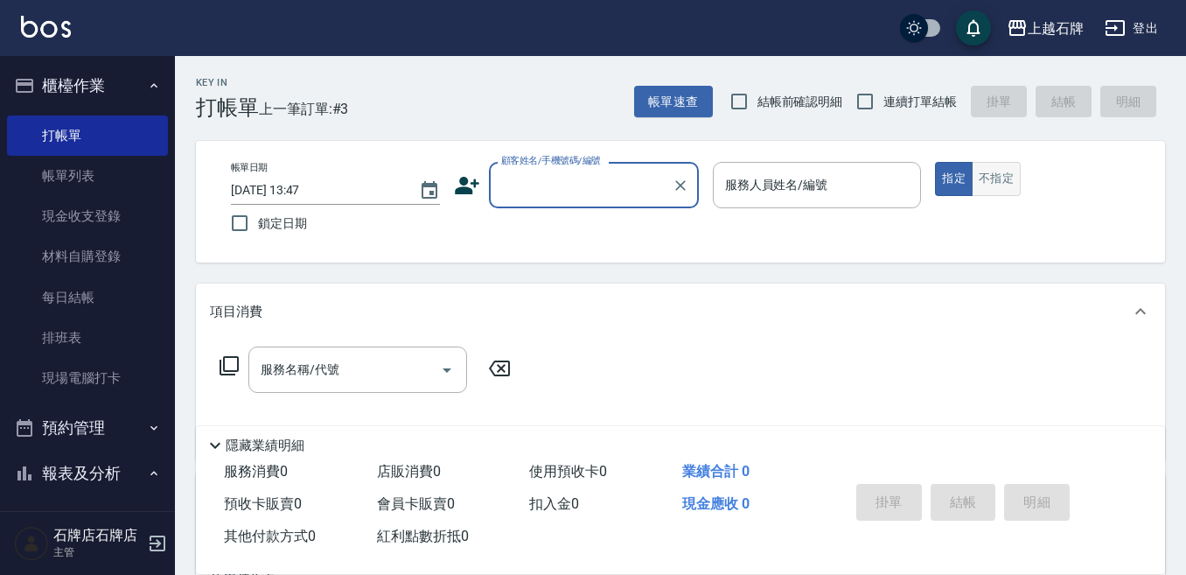
click at [987, 188] on button "不指定" at bounding box center [996, 179] width 49 height 34
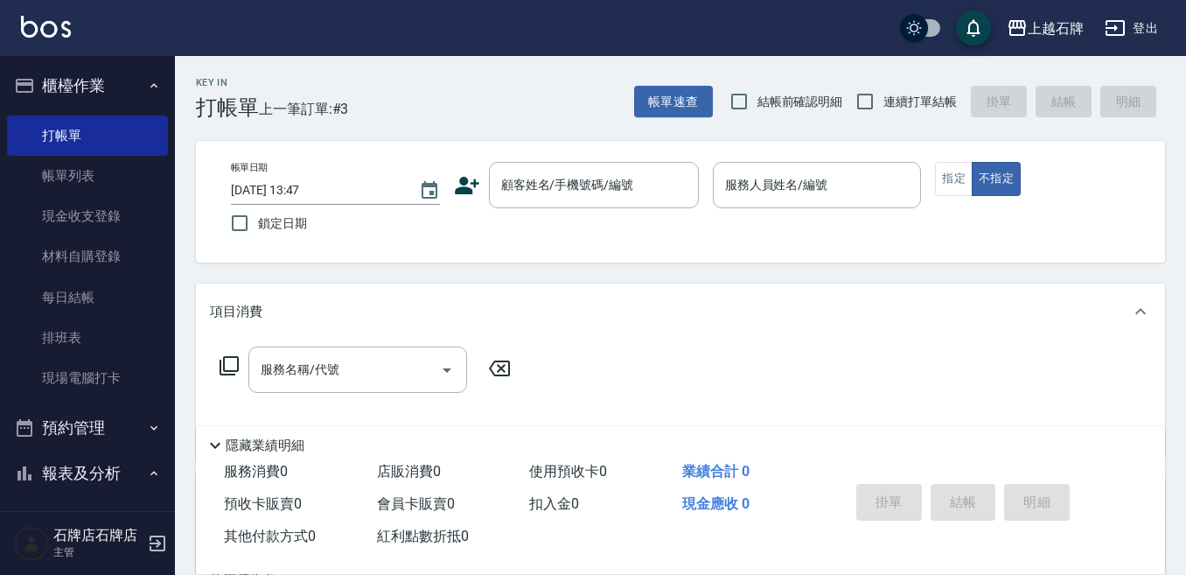
click at [565, 129] on div "Key In 打帳單 上一筆訂單:#3 帳單速查 結帳前確認明細 連續打單結帳 掛單 結帳 明細 帳單日期 [DATE] 13:47 鎖定日期 顧客姓名/手機…" at bounding box center [680, 454] width 1011 height 796
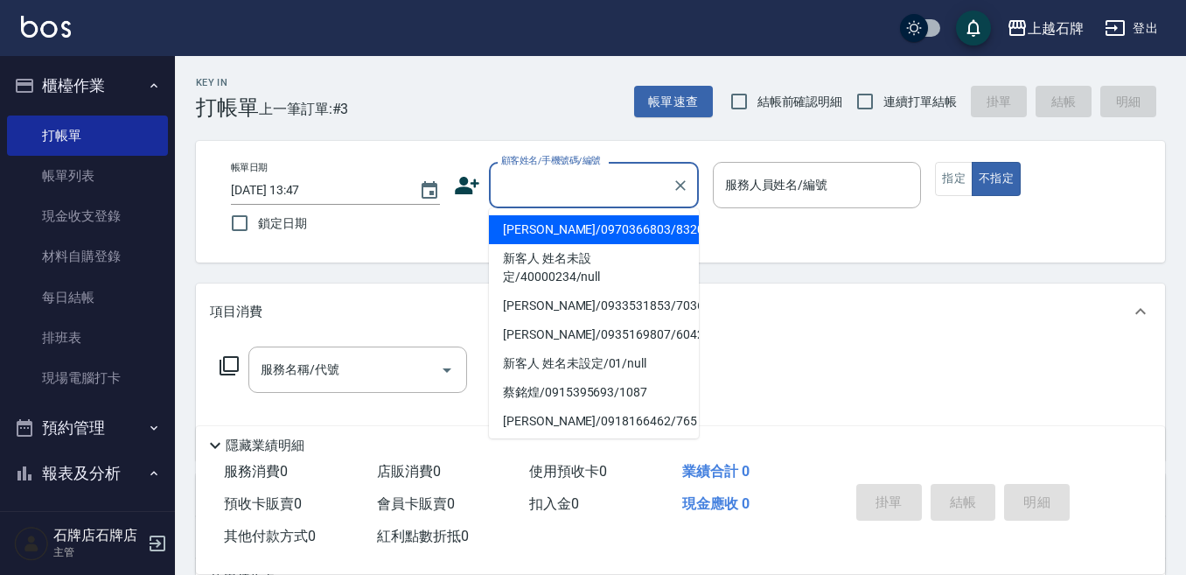
click at [587, 180] on input "顧客姓名/手機號碼/編號" at bounding box center [581, 185] width 168 height 31
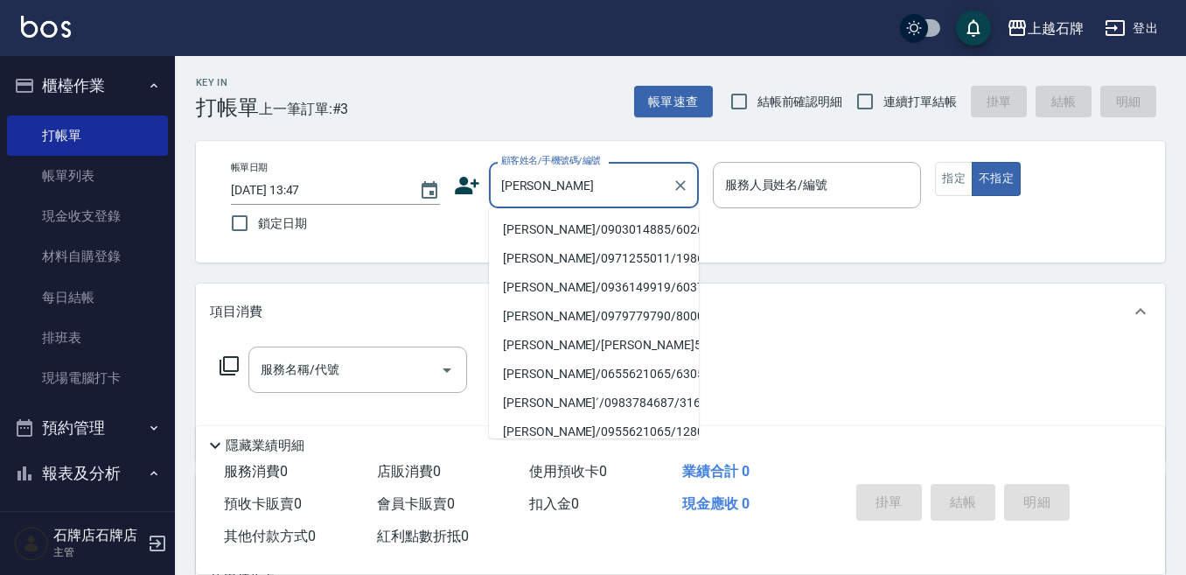
type input "[PERSON_NAME]"
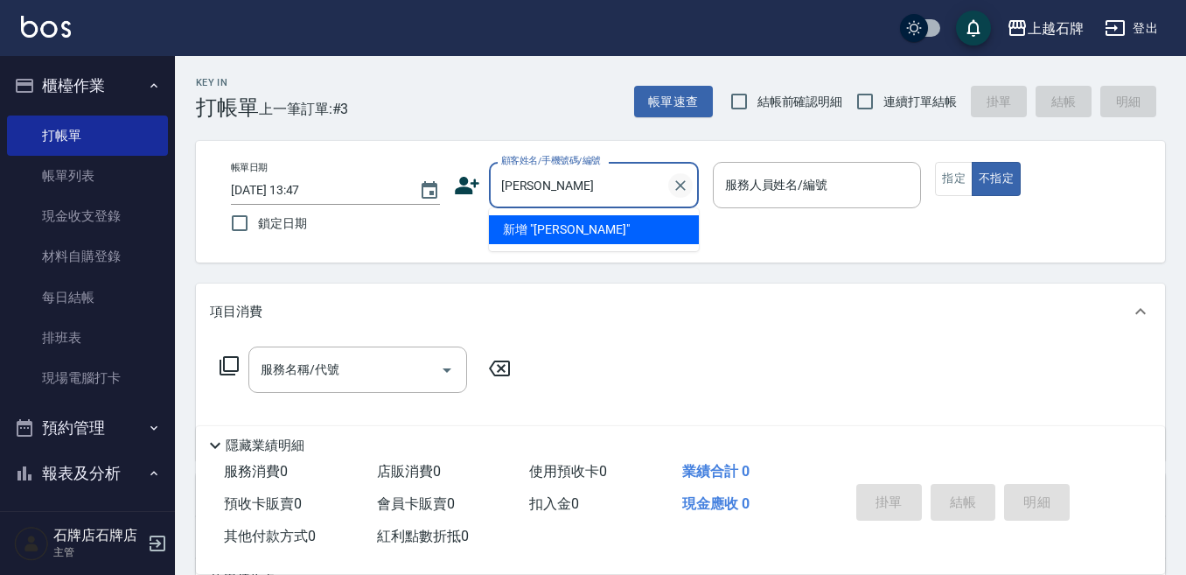
click at [681, 179] on icon "Clear" at bounding box center [680, 185] width 17 height 17
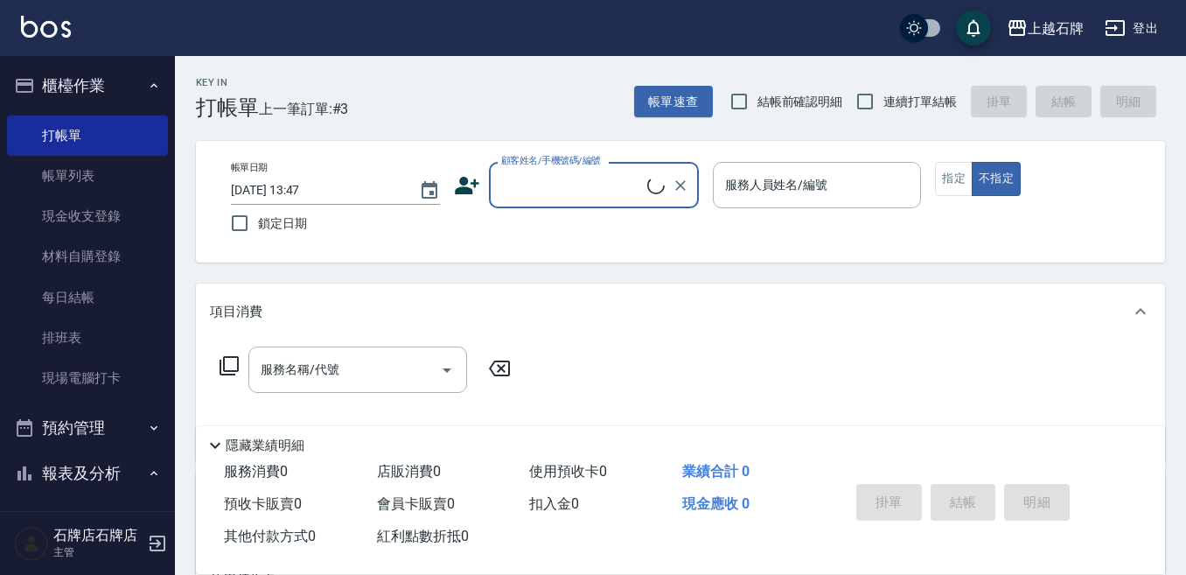
click at [572, 182] on input "顧客姓名/手機號碼/編號" at bounding box center [572, 185] width 150 height 31
click at [572, 182] on input "顧客姓名/手機號碼/編號" at bounding box center [581, 185] width 168 height 31
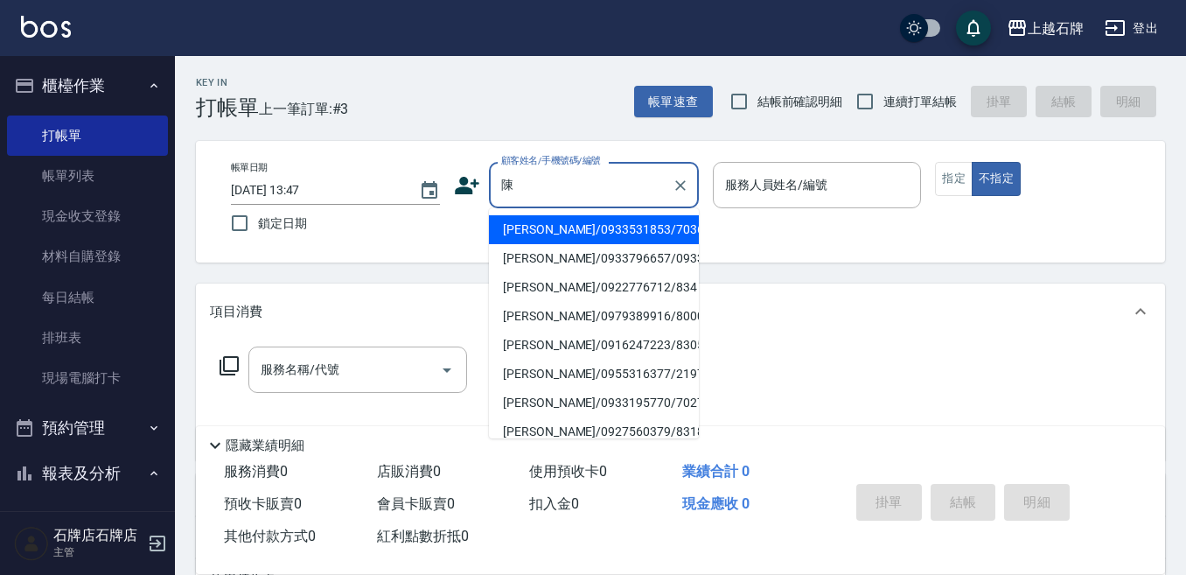
type input "[PERSON_NAME]"
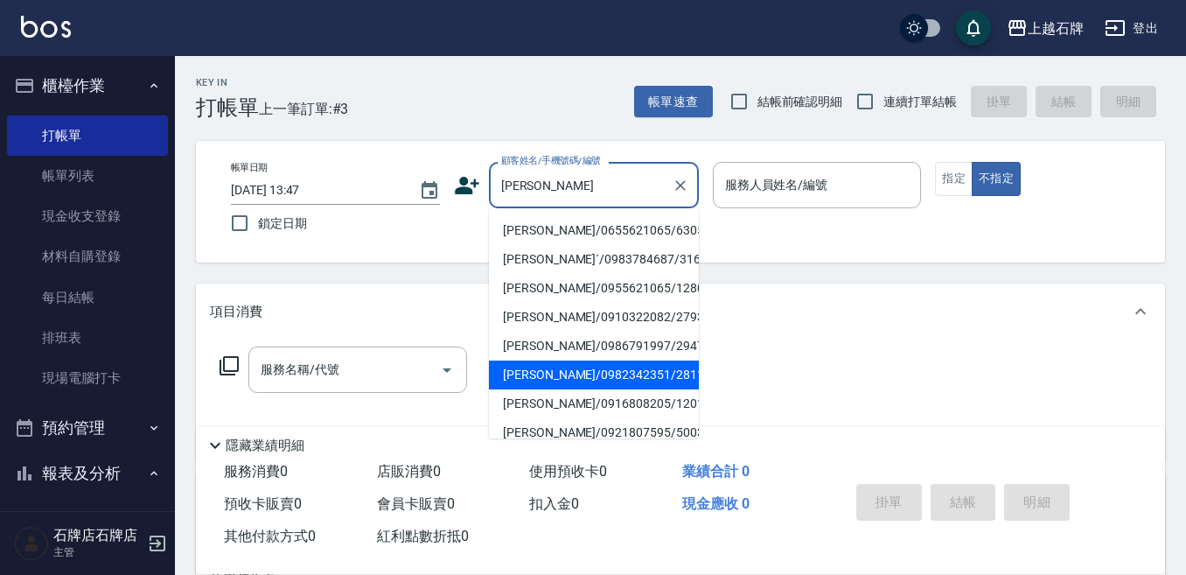
scroll to position [101, 0]
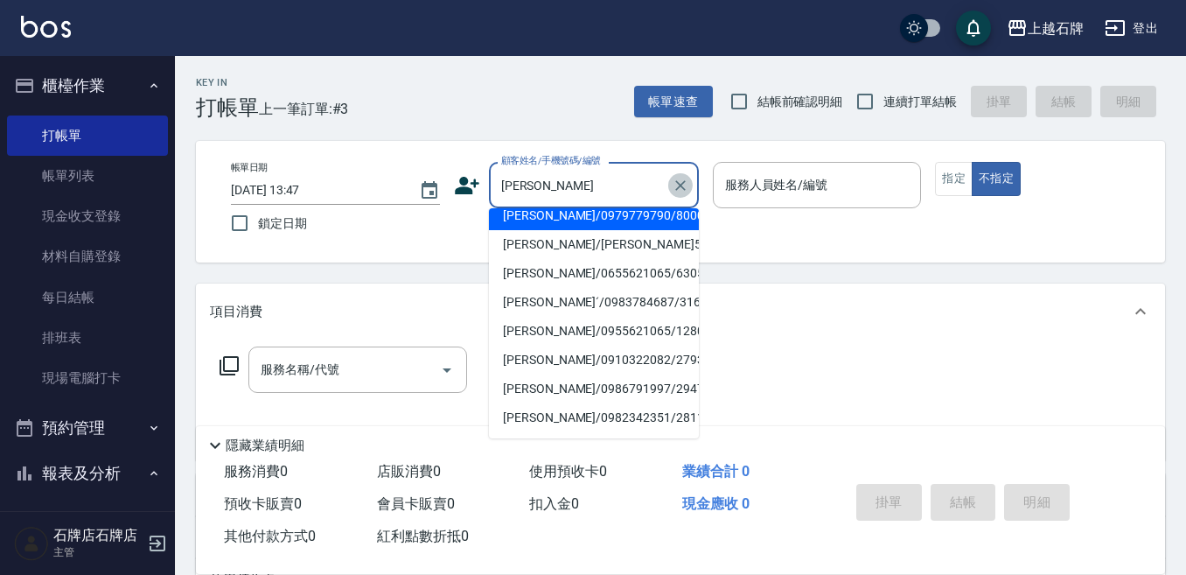
click at [687, 185] on icon "Clear" at bounding box center [680, 185] width 17 height 17
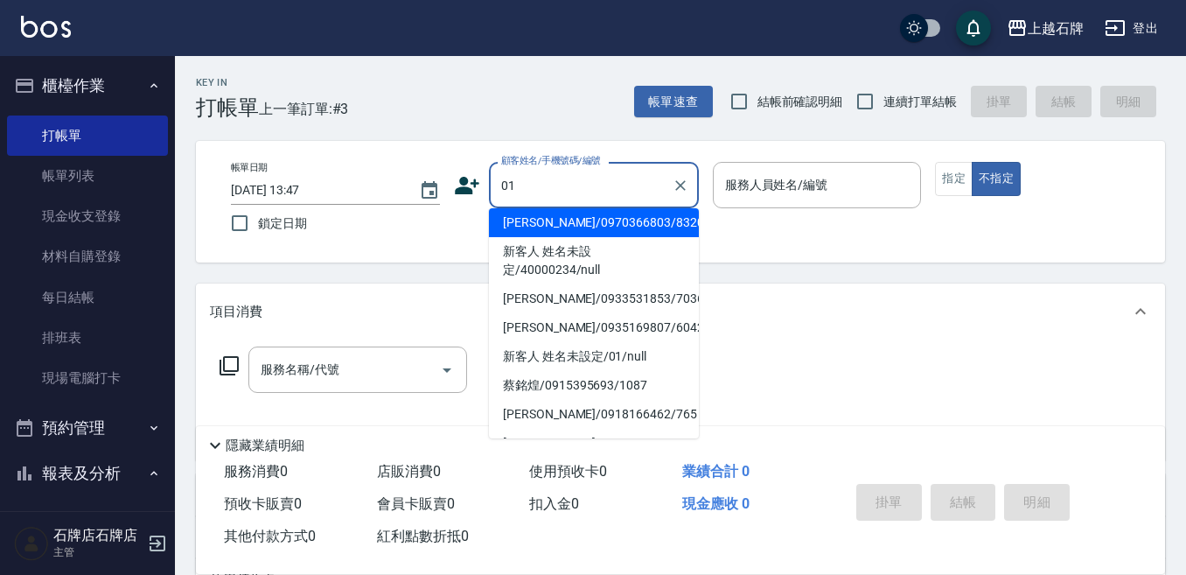
scroll to position [0, 0]
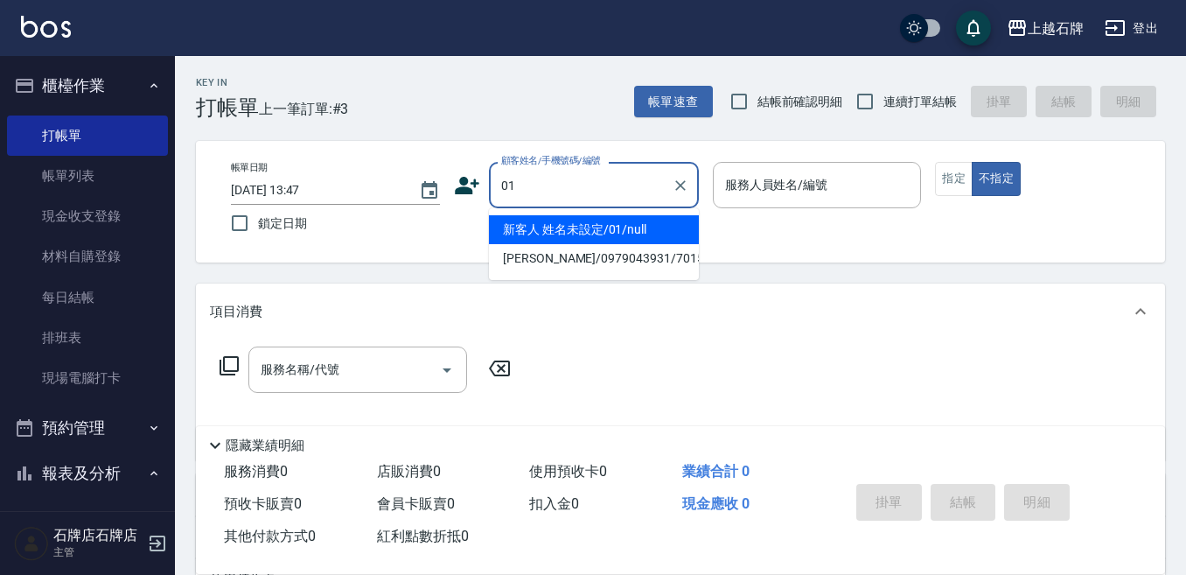
type input "新客人 姓名未設定/01/null"
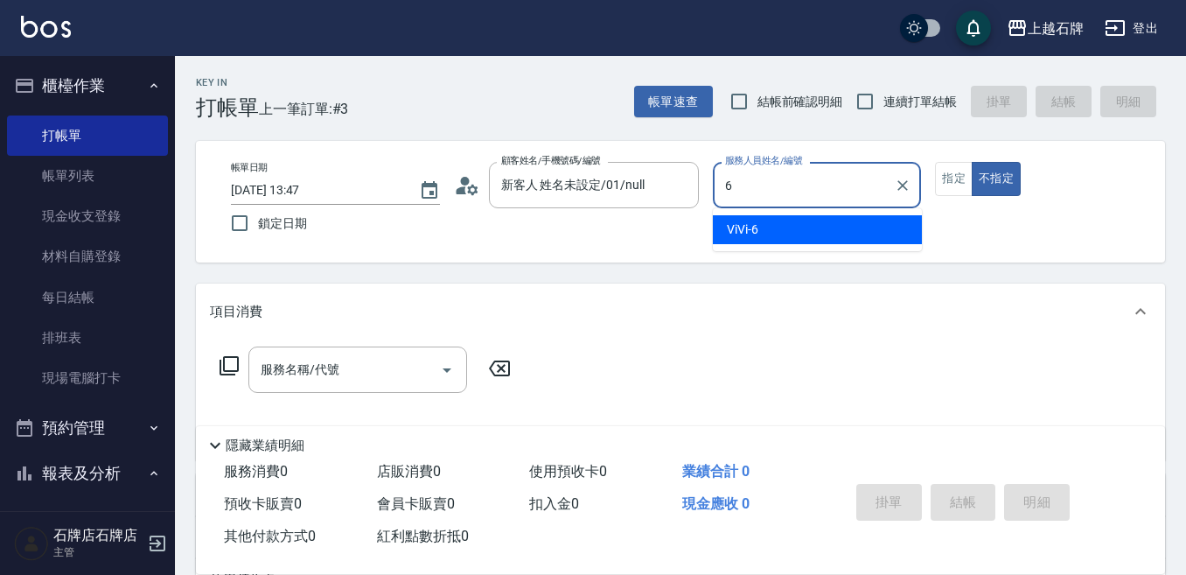
type input "6"
type button "false"
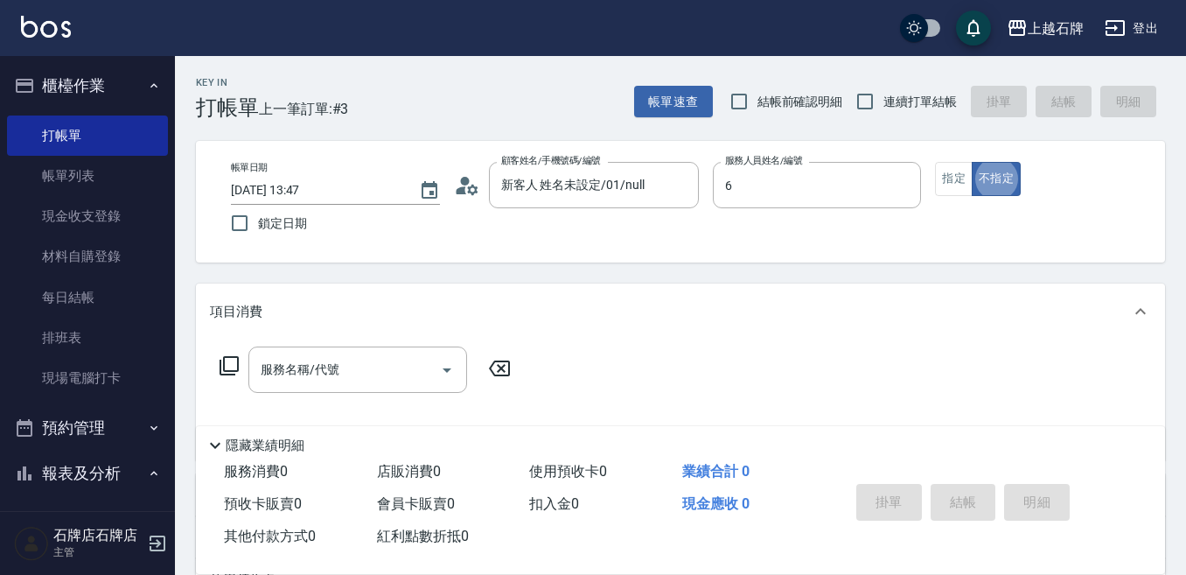
type input "ViVi-6"
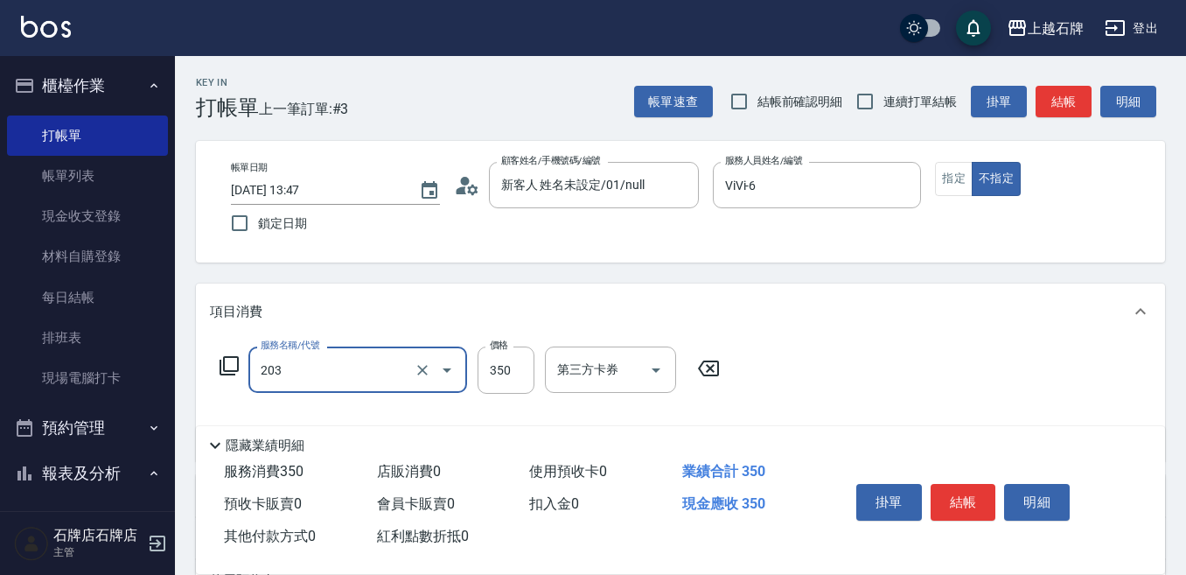
type input "B級洗+剪(203)"
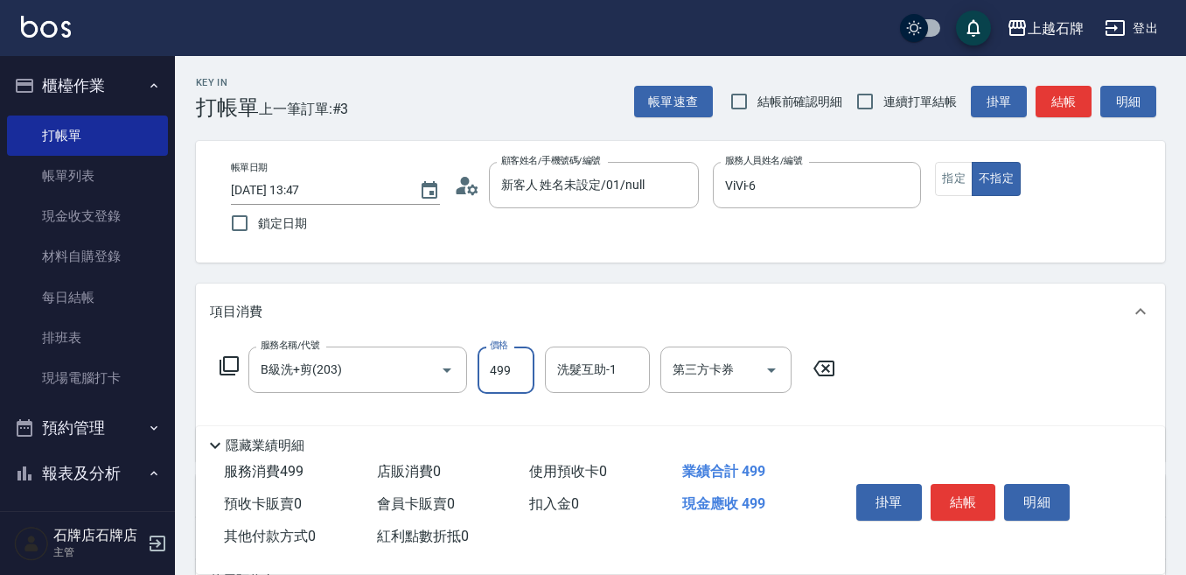
type input "499"
click at [1071, 110] on button "結帳" at bounding box center [1063, 102] width 56 height 32
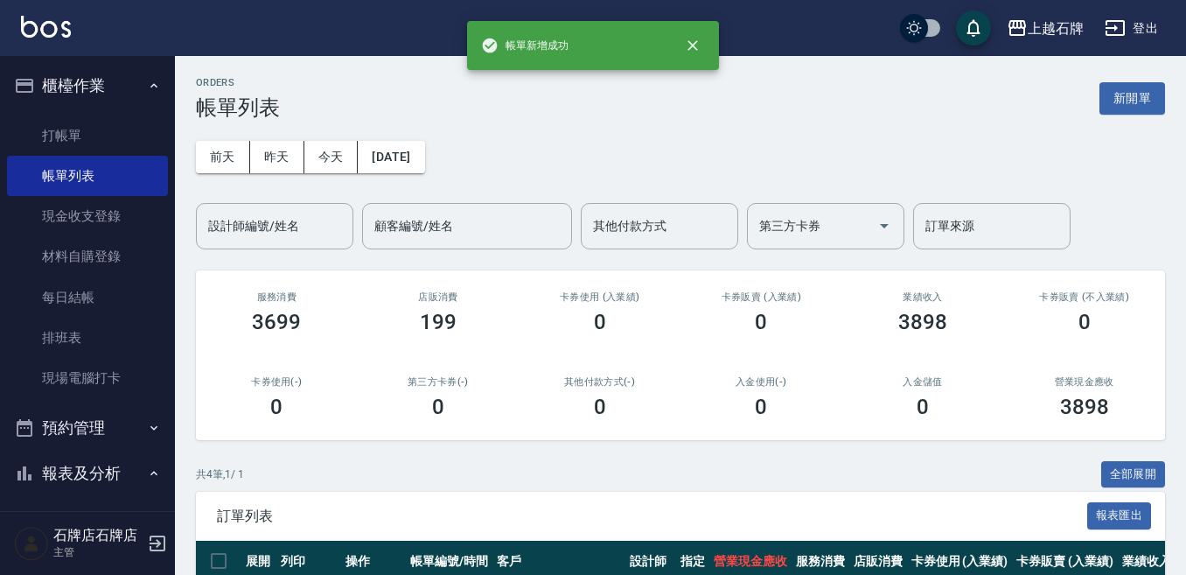
scroll to position [87, 0]
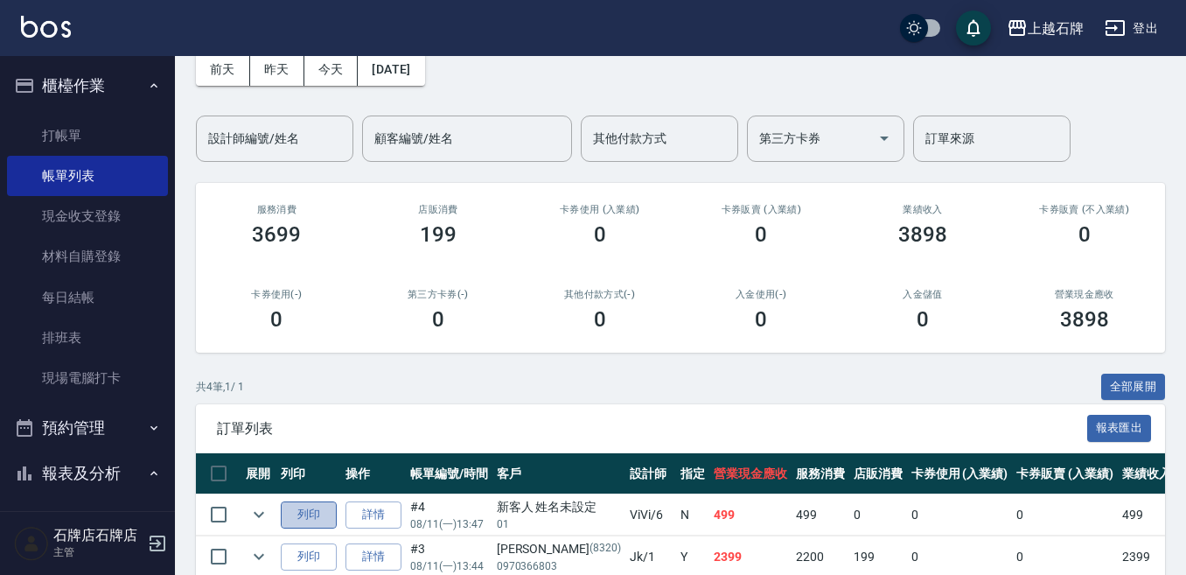
click at [312, 503] on button "列印" at bounding box center [309, 514] width 56 height 27
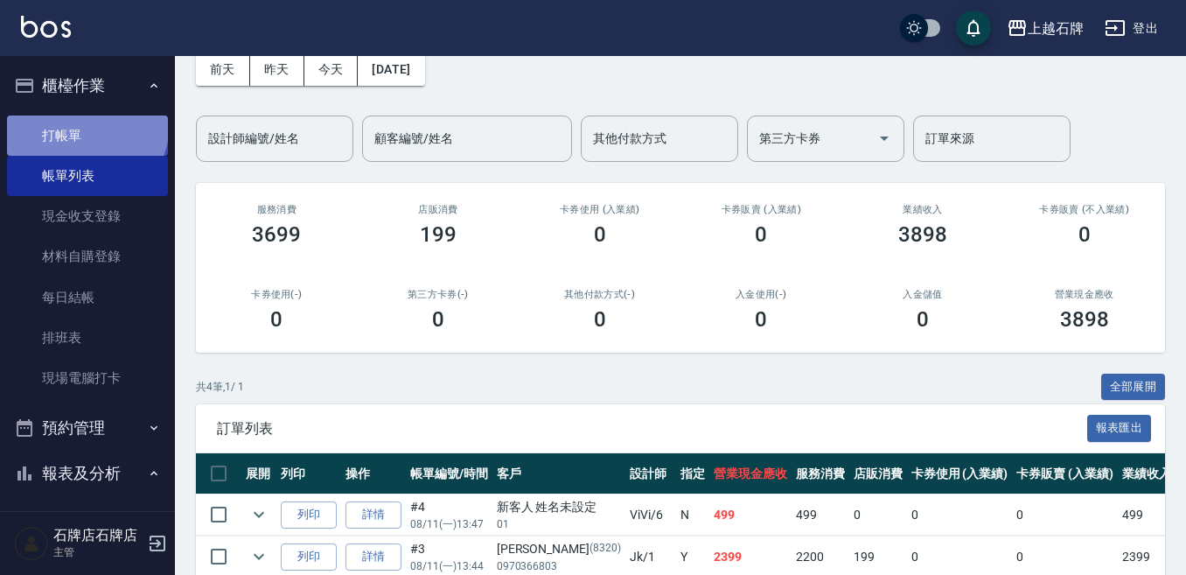
click at [85, 123] on link "打帳單" at bounding box center [87, 135] width 161 height 40
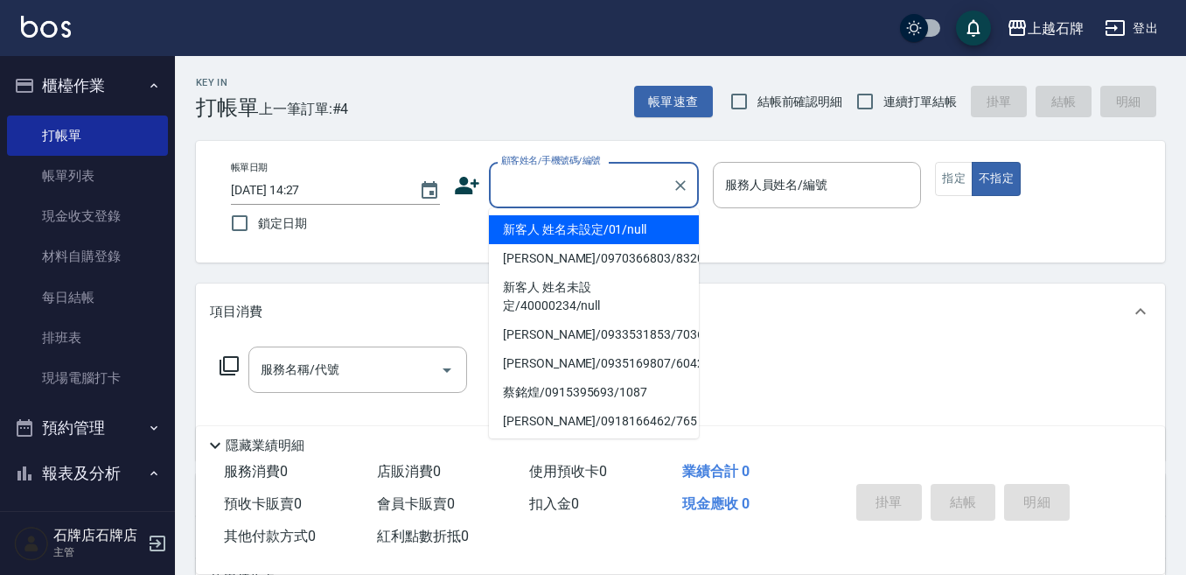
click at [542, 178] on input "顧客姓名/手機號碼/編號" at bounding box center [581, 185] width 168 height 31
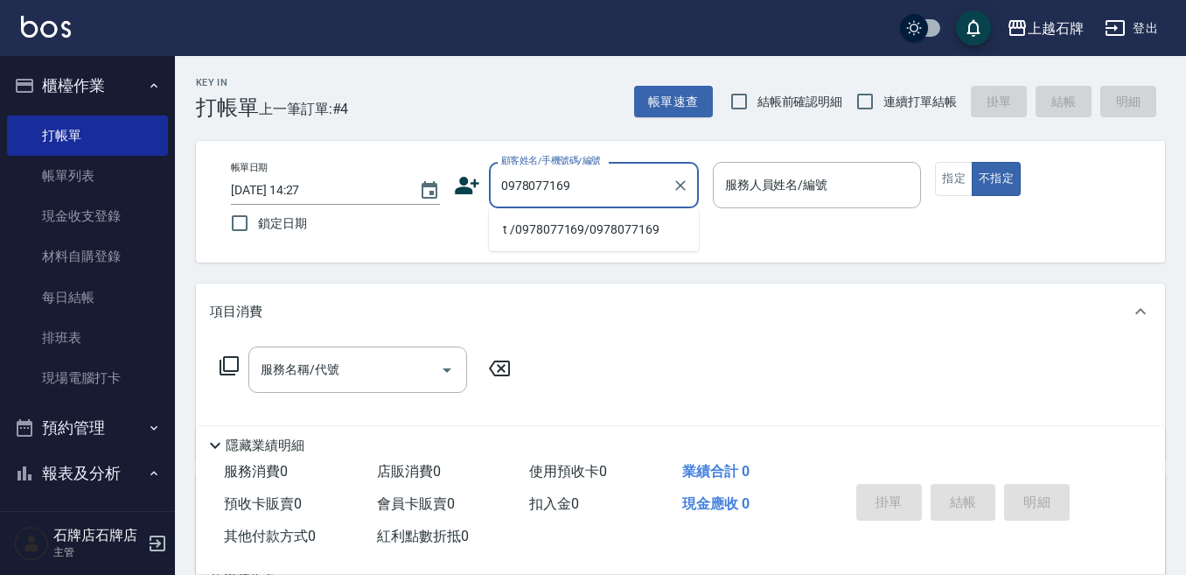
click at [649, 229] on li "t /0978077169/0978077169" at bounding box center [594, 229] width 210 height 29
type input "t /0978077169/0978077169"
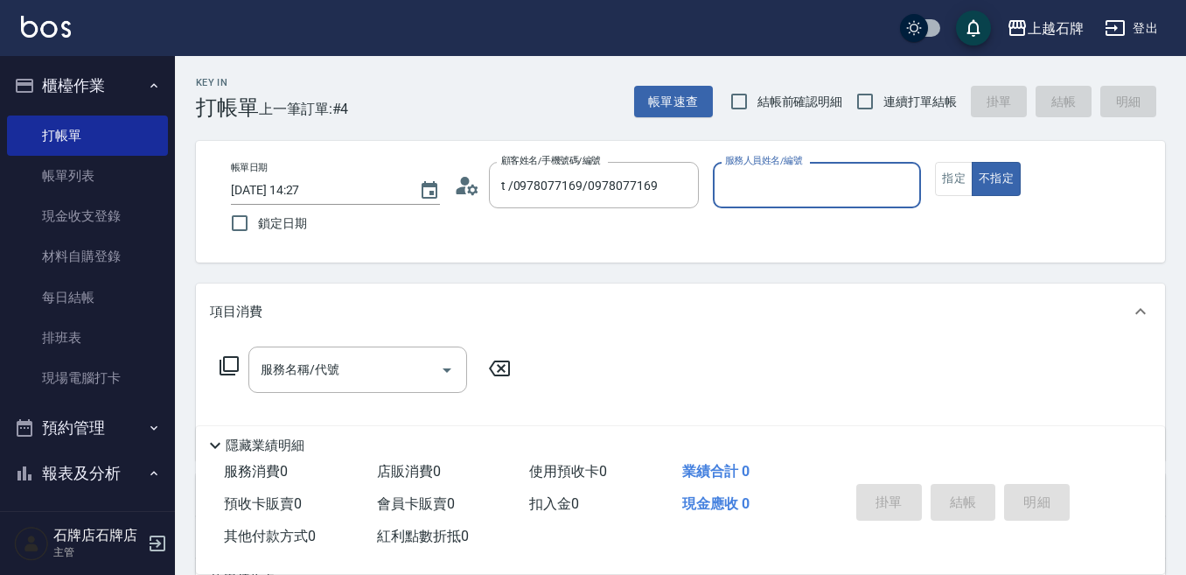
type input "[PERSON_NAME]-4"
click at [392, 374] on input "服務名稱/代號" at bounding box center [344, 369] width 177 height 31
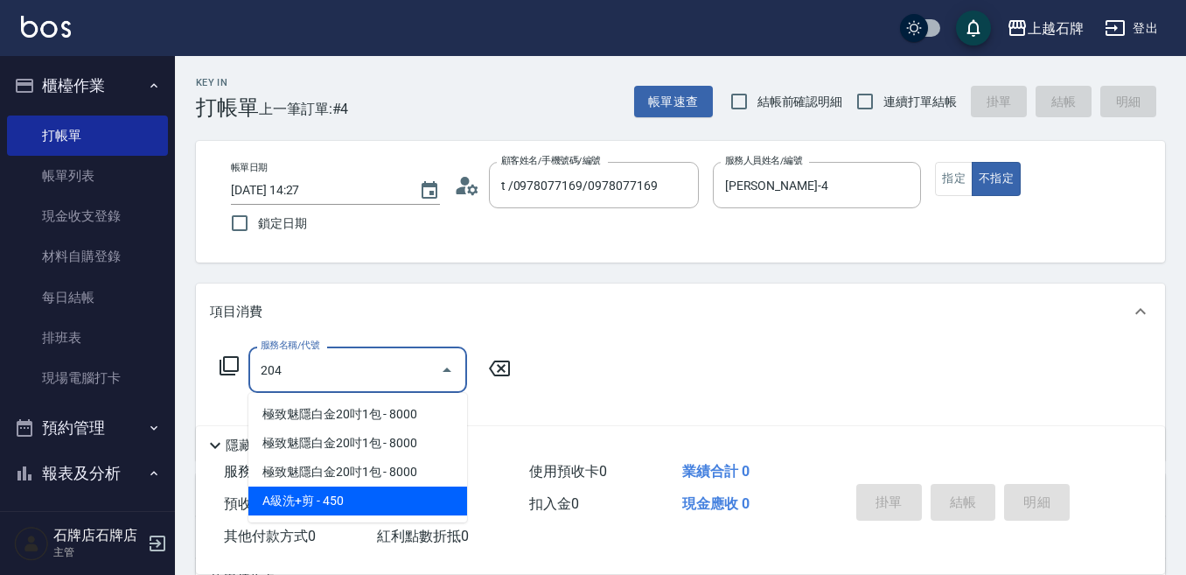
drag, startPoint x: 387, startPoint y: 502, endPoint x: 391, endPoint y: 481, distance: 21.4
click at [389, 500] on span "A級洗+剪 - 450" at bounding box center [357, 500] width 219 height 29
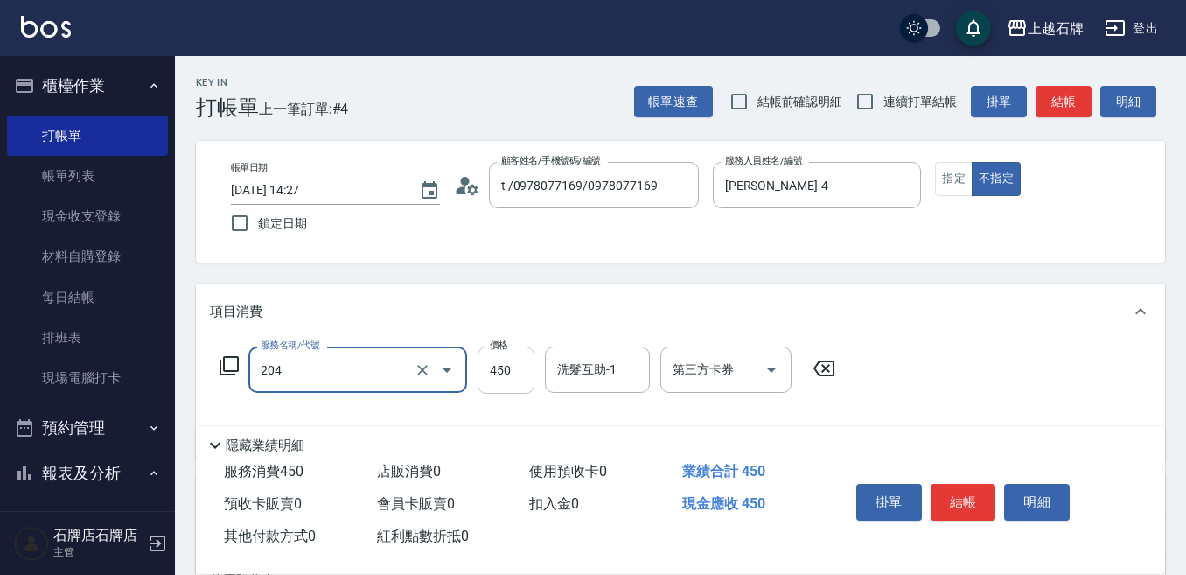
type input "A級洗+剪(204)"
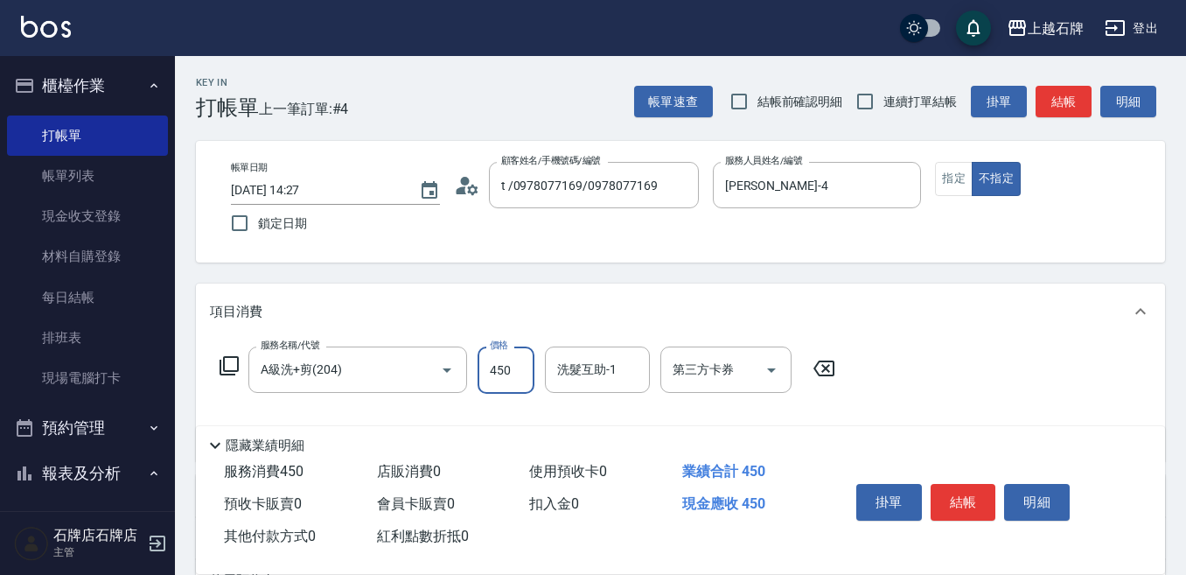
click at [500, 378] on input "450" at bounding box center [505, 369] width 57 height 47
type input "750"
click at [961, 177] on button "指定" at bounding box center [954, 179] width 38 height 34
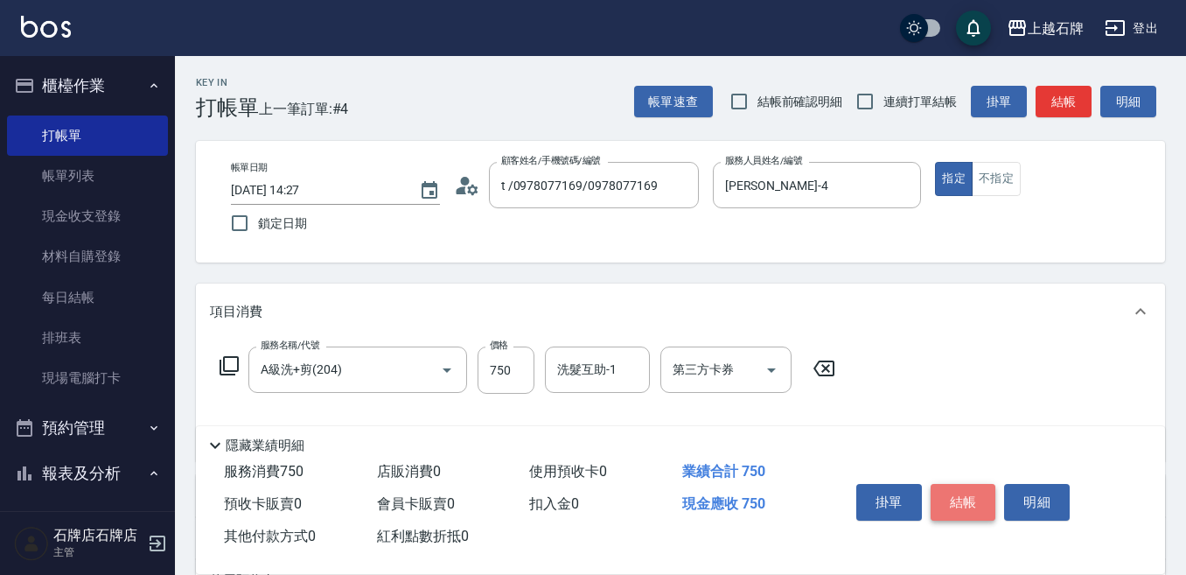
click at [966, 498] on button "結帳" at bounding box center [963, 502] width 66 height 37
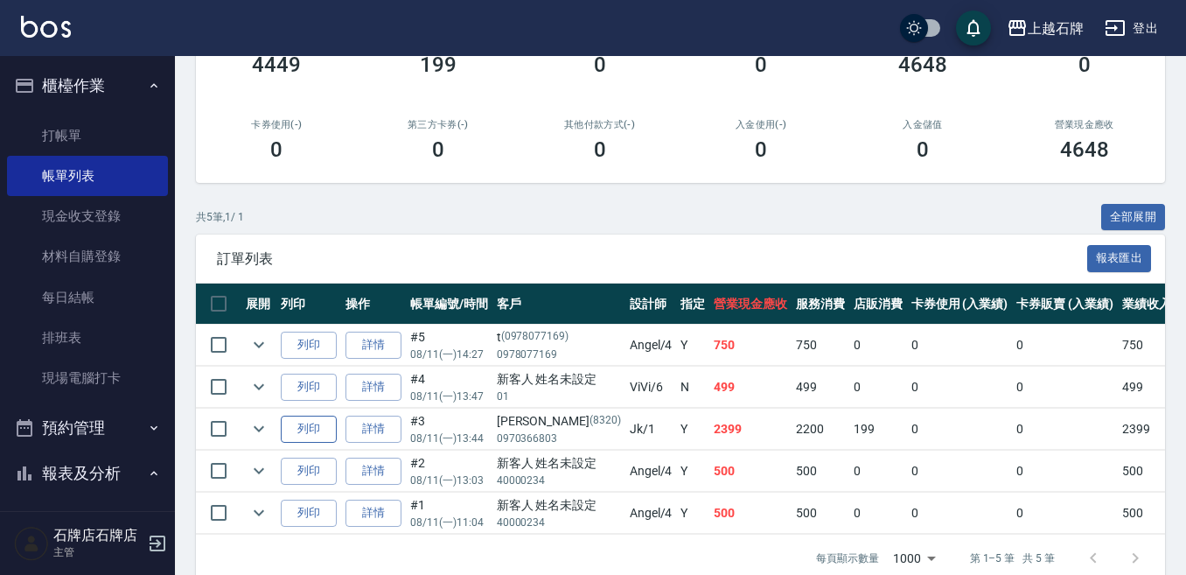
scroll to position [262, 0]
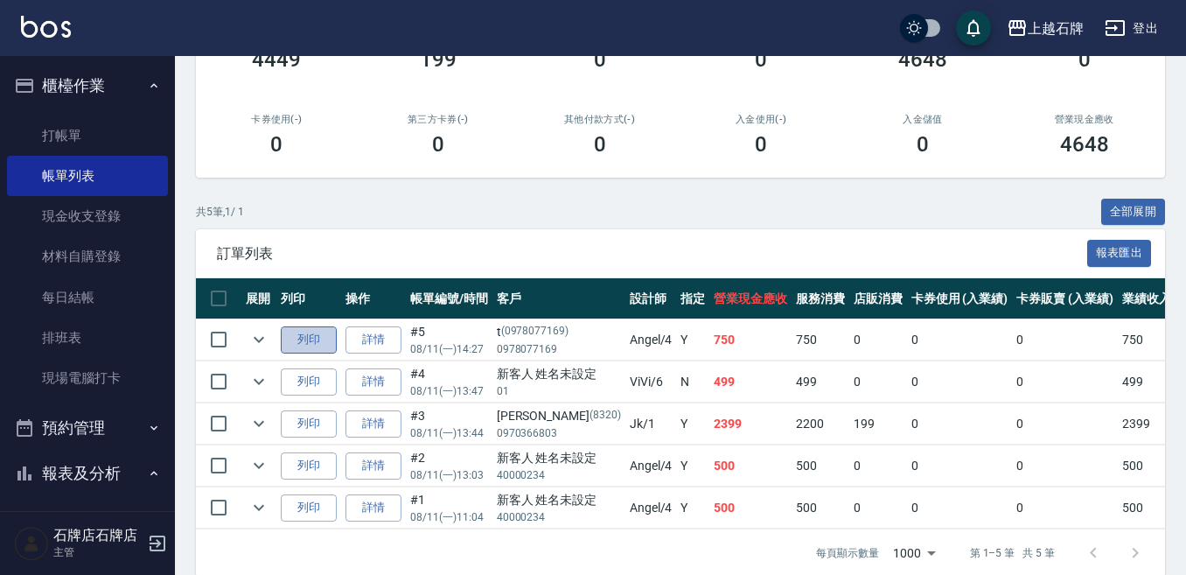
click at [303, 340] on button "列印" at bounding box center [309, 339] width 56 height 27
